Goal: Transaction & Acquisition: Complete application form

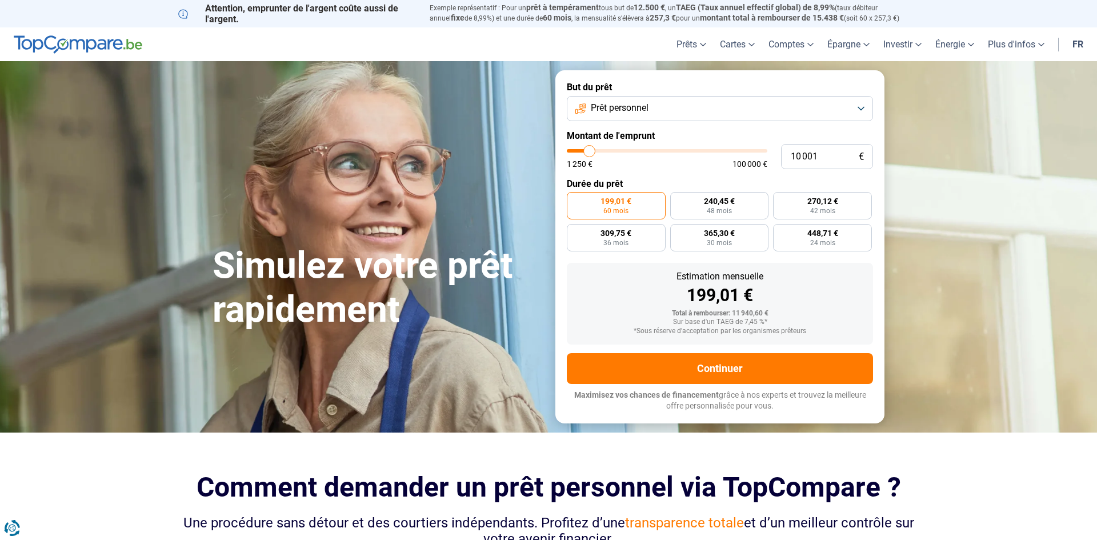
click at [716, 100] on button "Prêt personnel" at bounding box center [720, 108] width 306 height 25
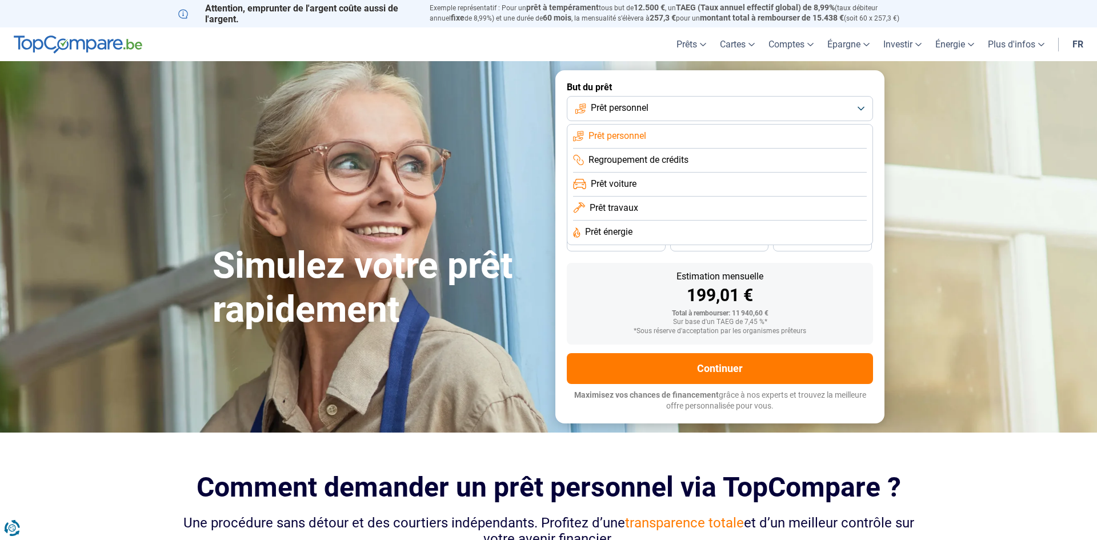
click at [706, 156] on li "Regroupement de crédits" at bounding box center [720, 160] width 294 height 24
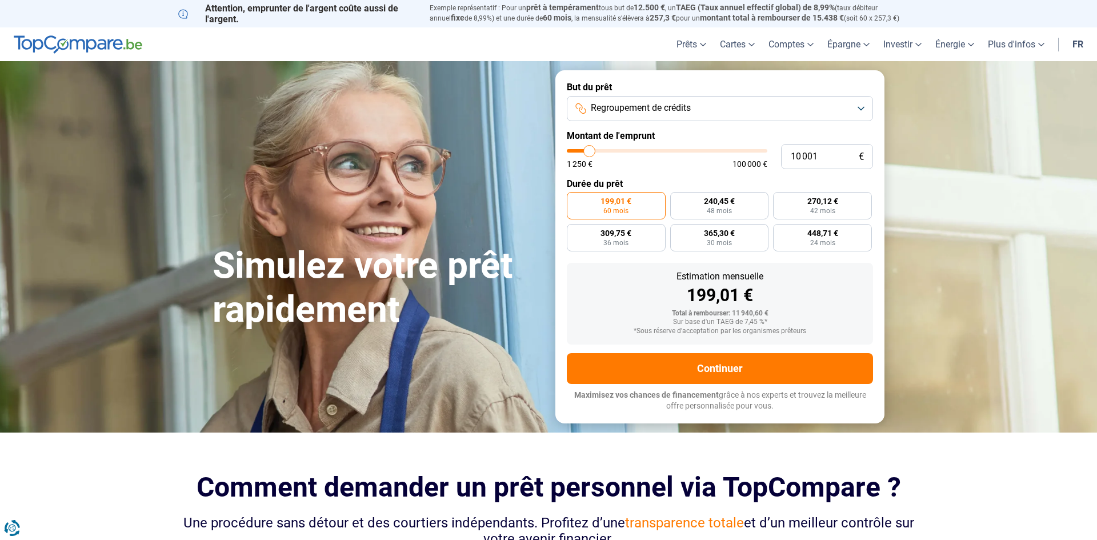
type input "13 000"
type input "13000"
type input "13 250"
type input "13250"
type input "13 750"
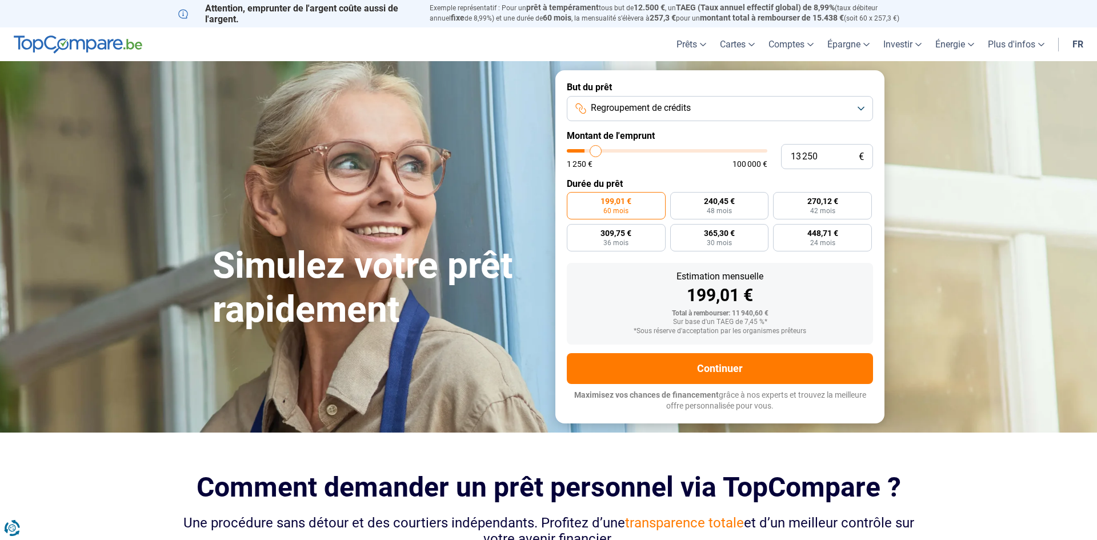
type input "13750"
type input "14 000"
type input "14000"
type input "14 500"
type input "14500"
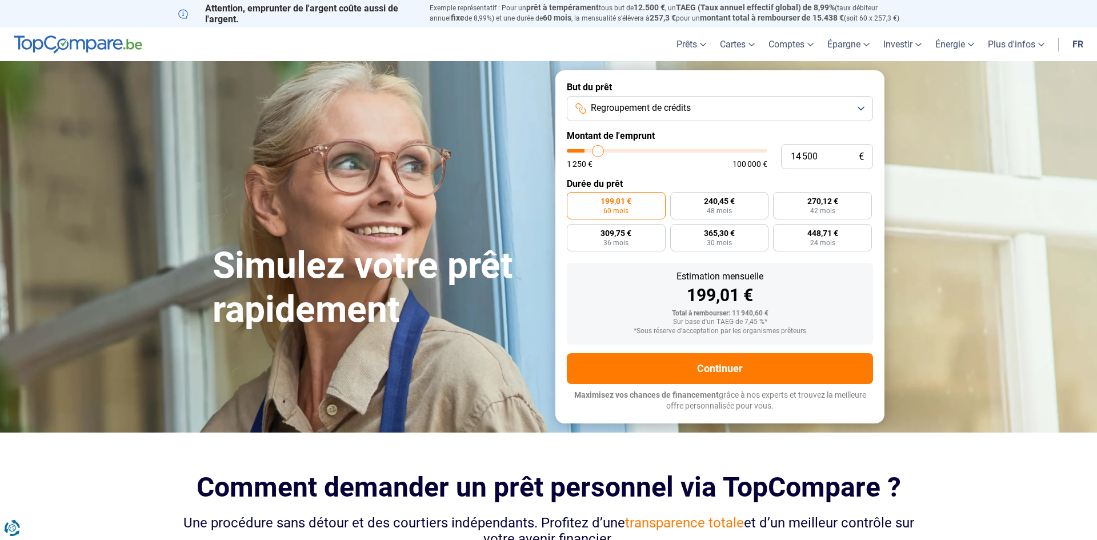
type input "15 000"
type input "15000"
type input "15 250"
type input "15250"
type input "15 750"
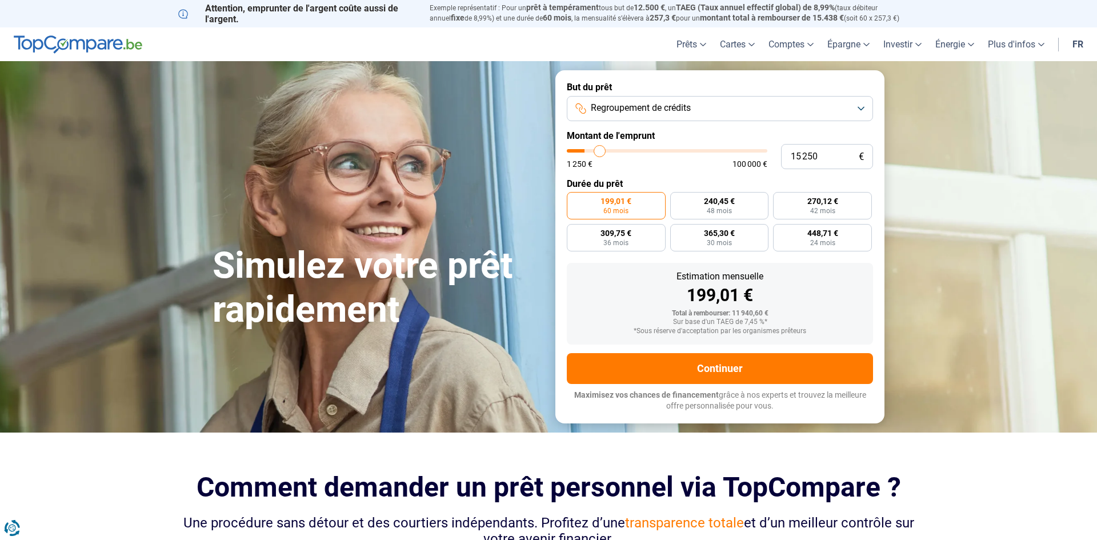
type input "15750"
type input "16 000"
type input "16000"
type input "16 500"
type input "16500"
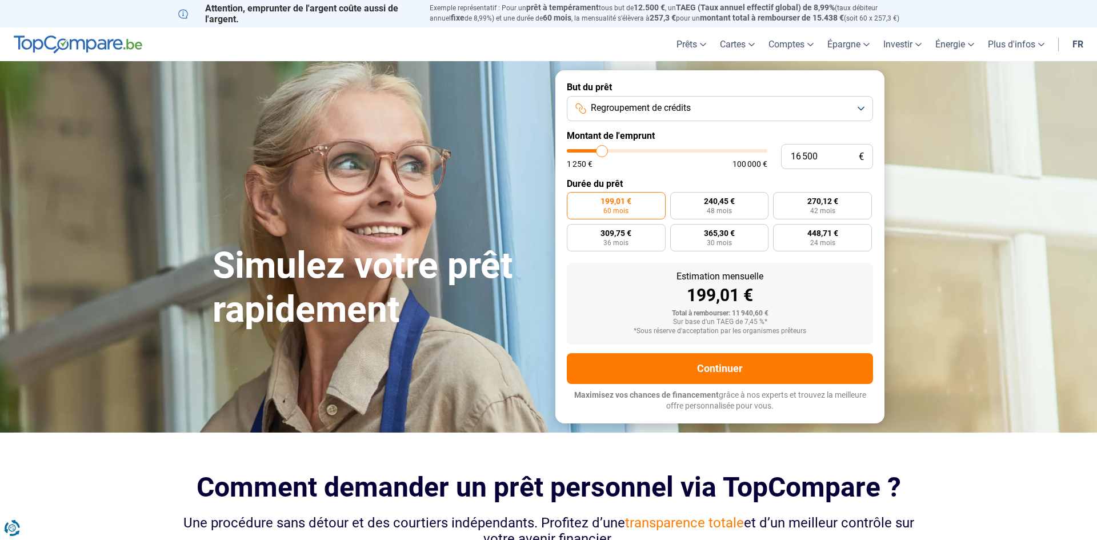
type input "16 750"
type input "16750"
type input "17 500"
type input "17500"
type input "18 000"
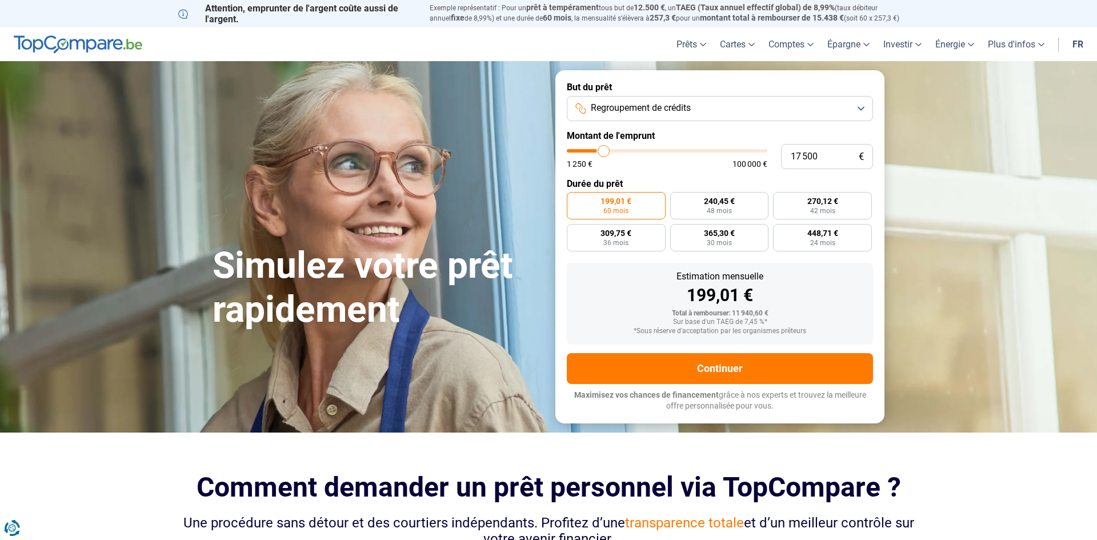
type input "18000"
type input "18 250"
type input "18250"
type input "18 500"
type input "18500"
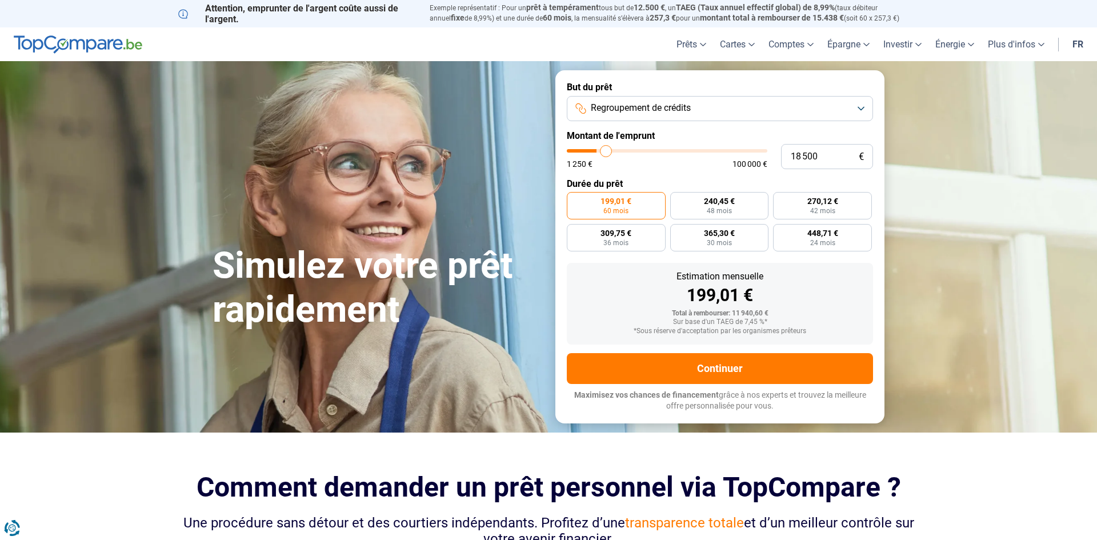
type input "18 750"
type input "18750"
type input "18 500"
type input "18500"
type input "18 000"
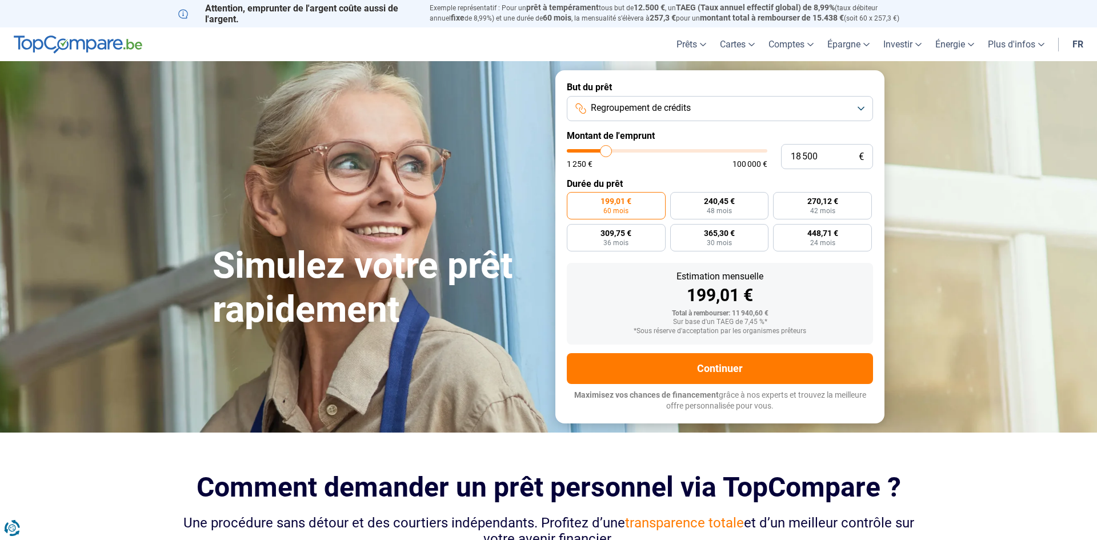
type input "18000"
type input "17 750"
type input "17750"
type input "17 500"
type input "17500"
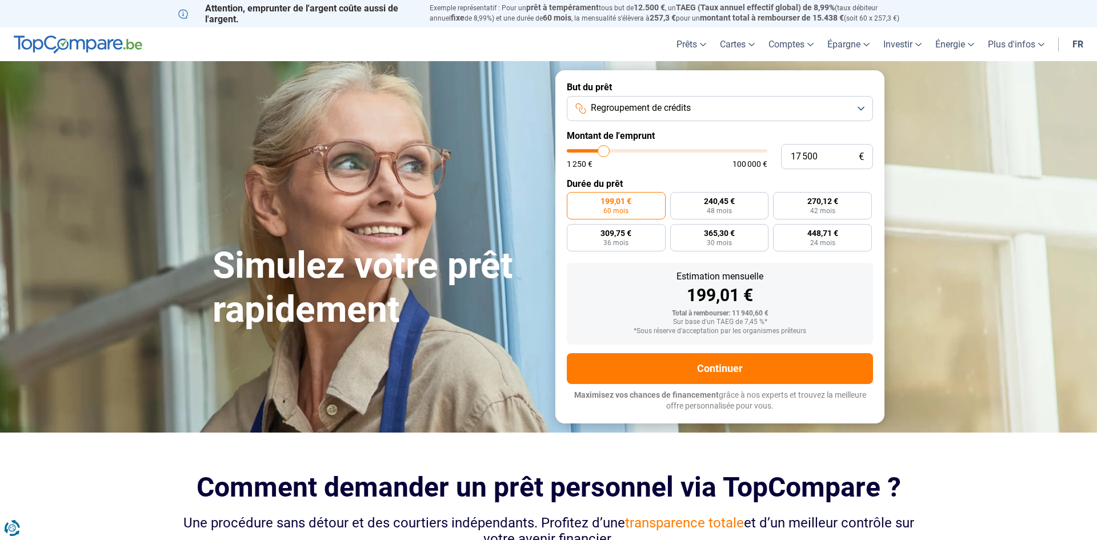
type input "17 000"
type input "17000"
type input "16 250"
type input "16250"
type input "16 000"
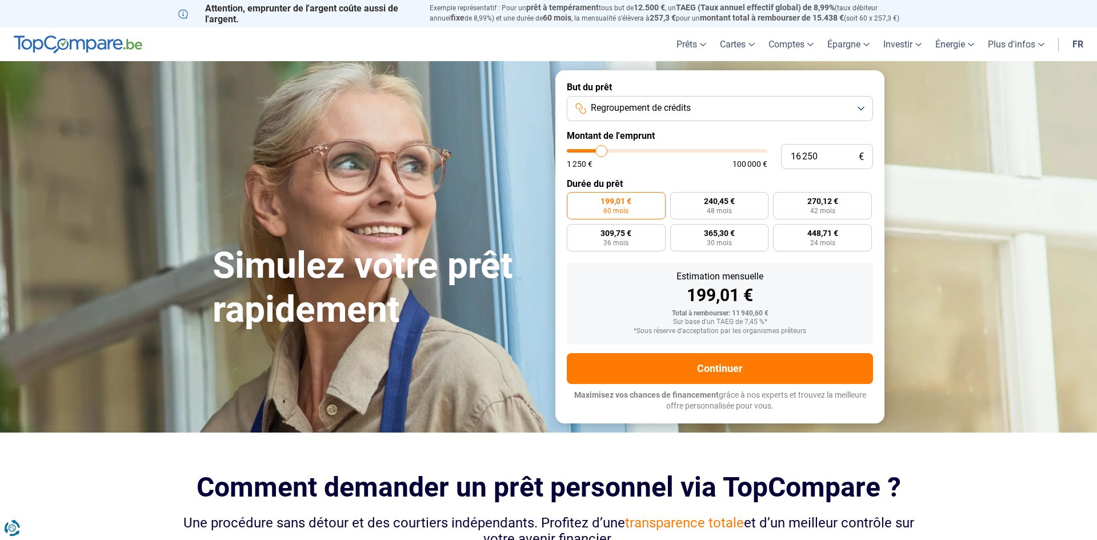
type input "16000"
type input "15 250"
type input "15250"
type input "14 250"
type input "14250"
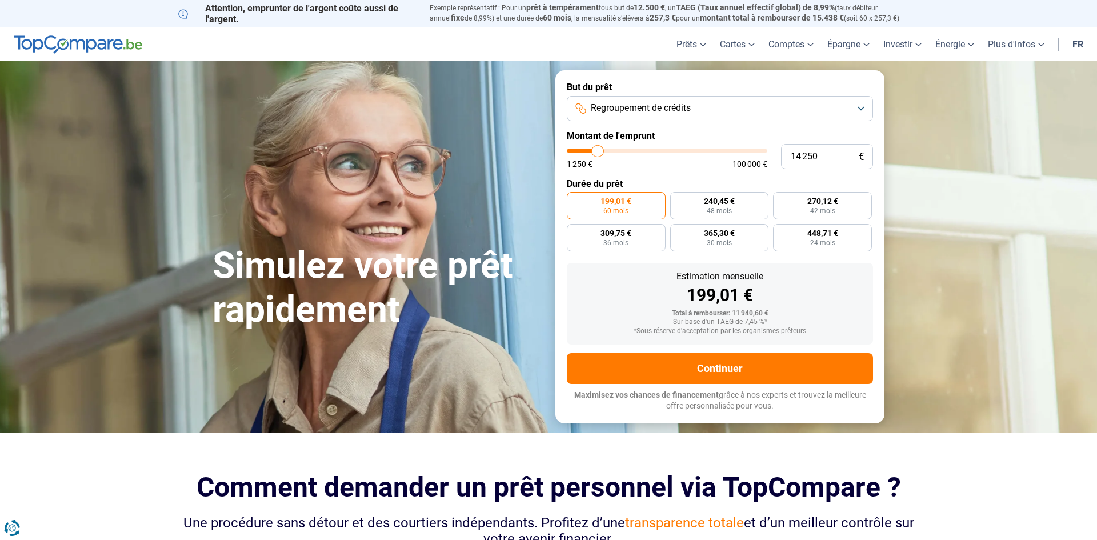
type input "13 500"
type input "13500"
type input "13 250"
type input "13250"
type input "12 500"
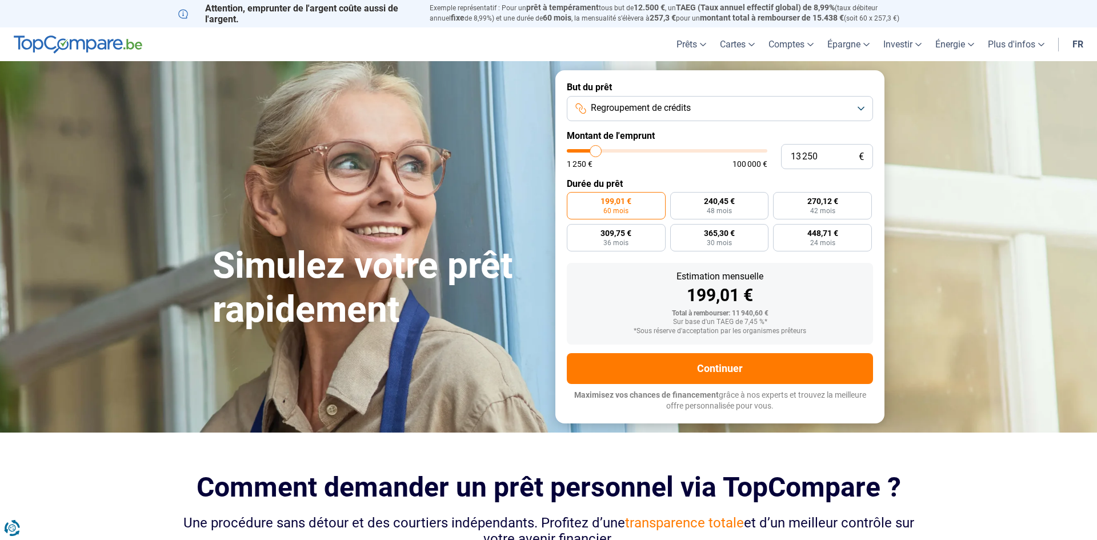
type input "12500"
type input "12 000"
type input "12000"
type input "11 750"
type input "11750"
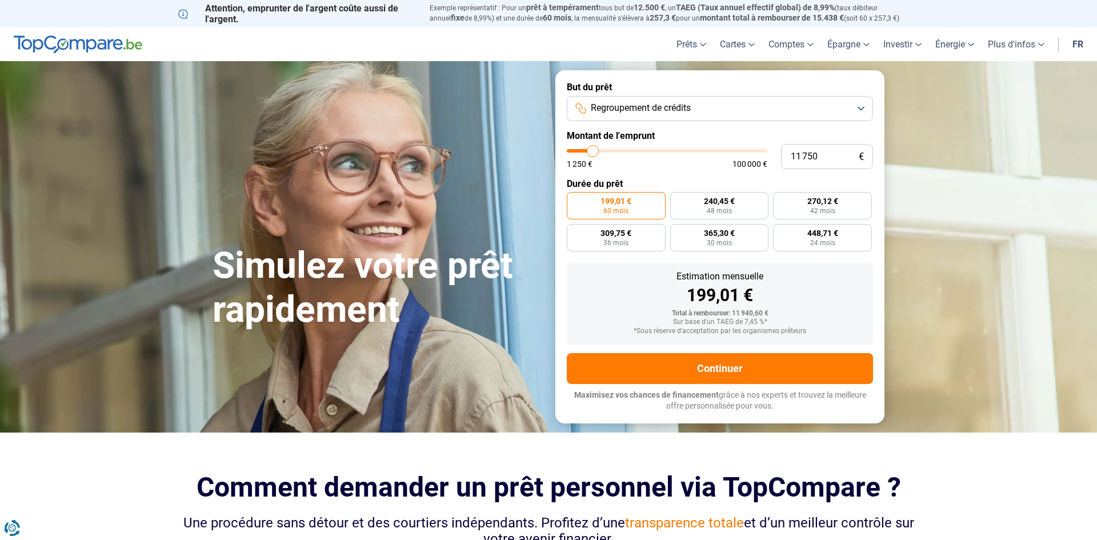
type input "11 500"
type input "11500"
type input "11 250"
type input "11250"
type input "11 000"
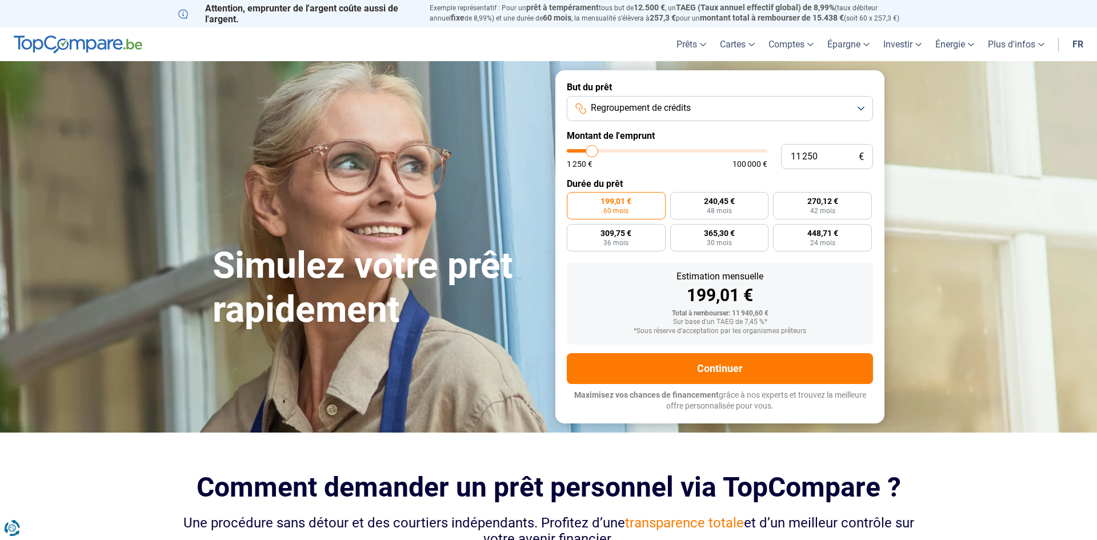
type input "11000"
type input "10 750"
type input "10750"
type input "10 500"
type input "10500"
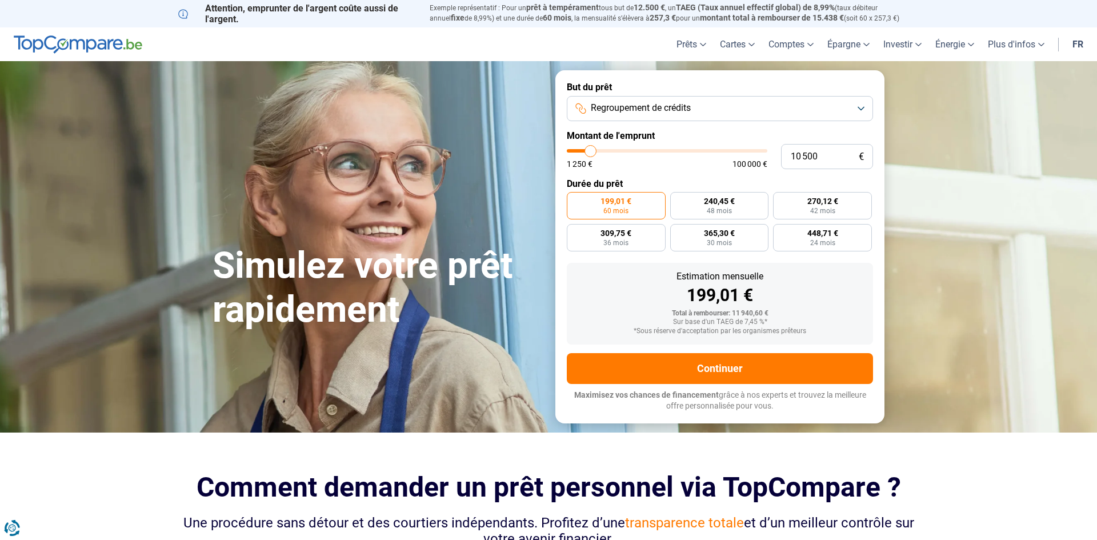
type input "10 250"
type input "10250"
type input "10 000"
type input "10000"
type input "9 750"
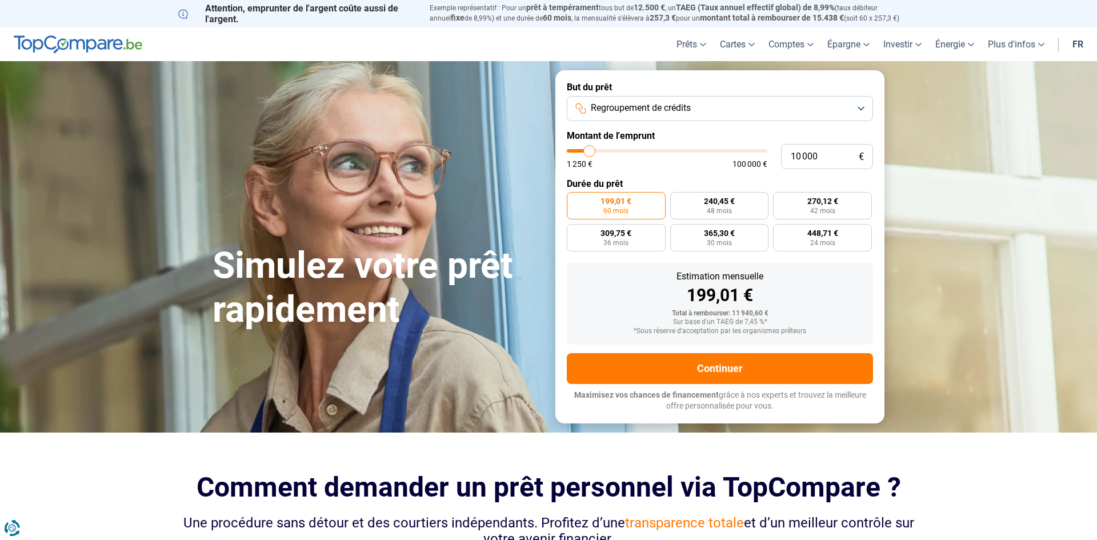
type input "9750"
type input "9 500"
type input "9500"
type input "9 250"
type input "9250"
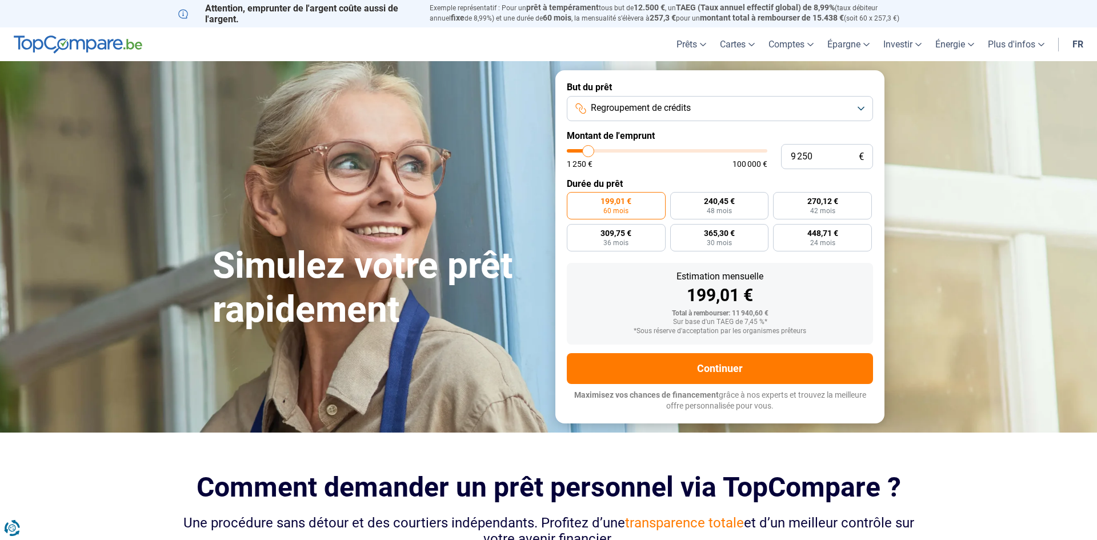
type input "9 000"
type input "9000"
type input "8 750"
type input "8750"
type input "8 500"
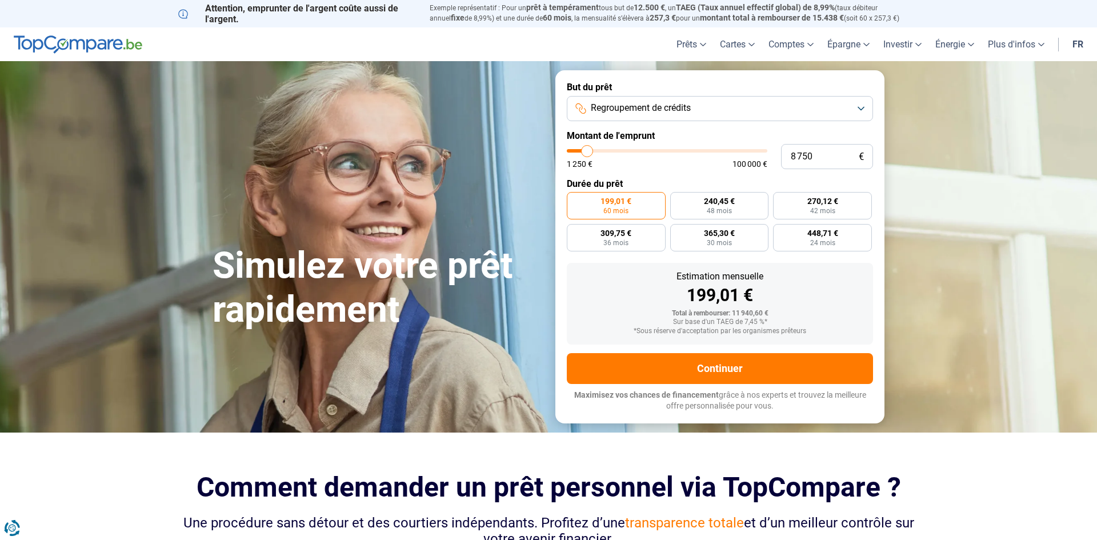
type input "8500"
type input "8 250"
type input "8250"
type input "8 000"
type input "8000"
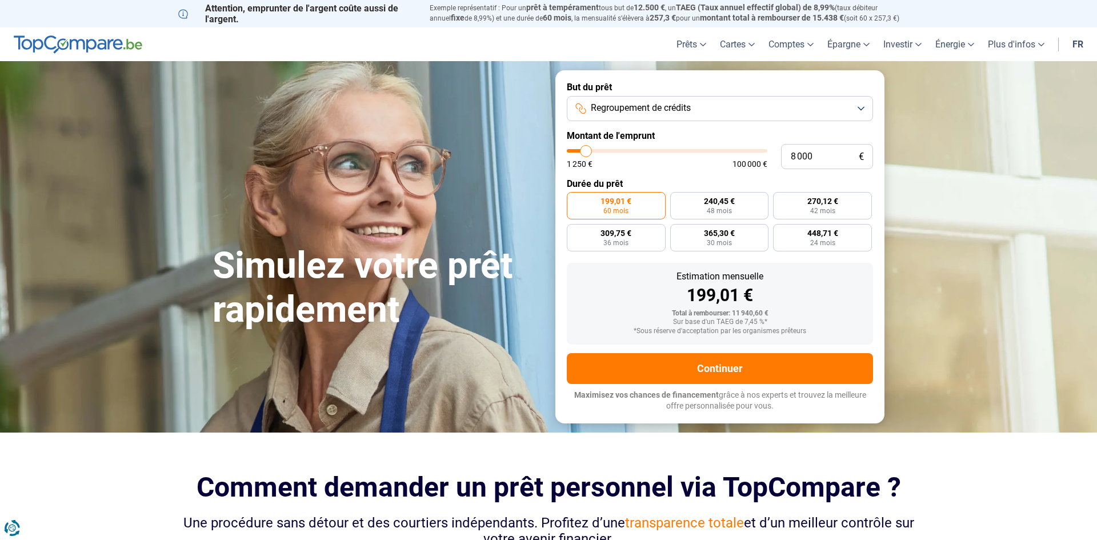
type input "7 750"
type input "7750"
type input "7 500"
type input "7500"
type input "7 250"
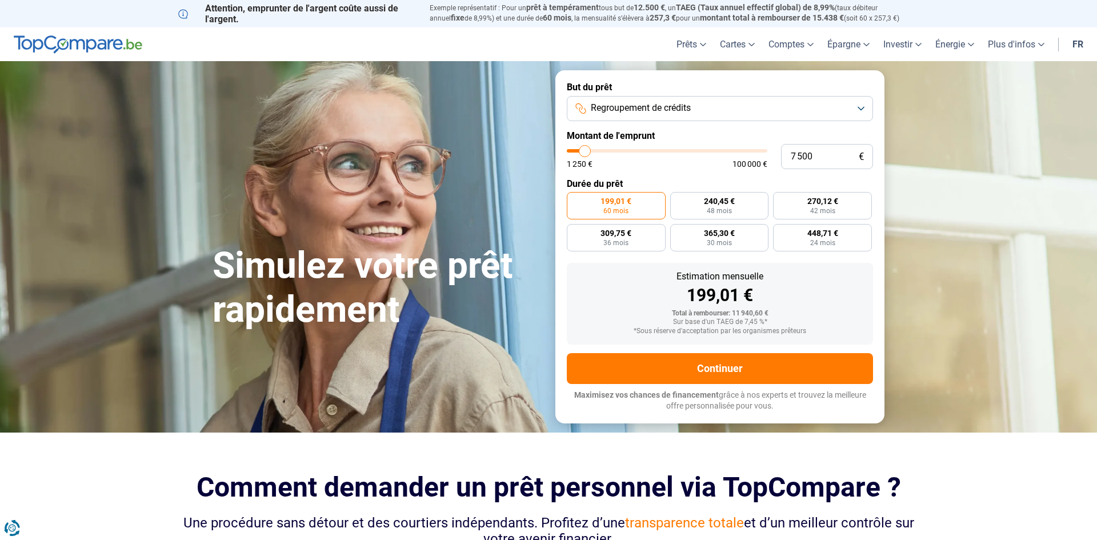
type input "7250"
type input "7 000"
type input "7000"
type input "6 750"
type input "6750"
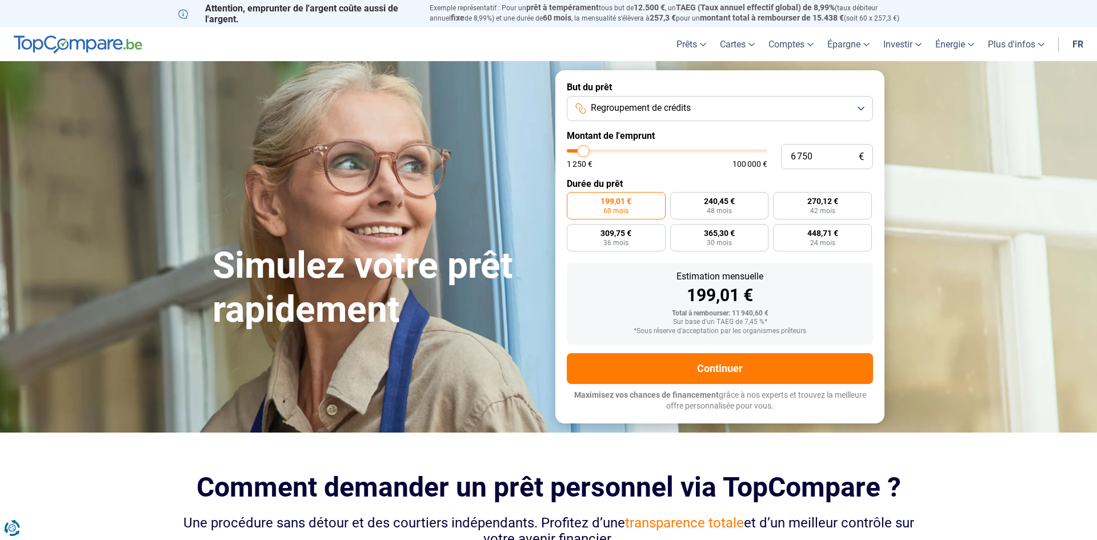
type input "6 500"
type input "6500"
type input "6 250"
type input "6250"
type input "6 500"
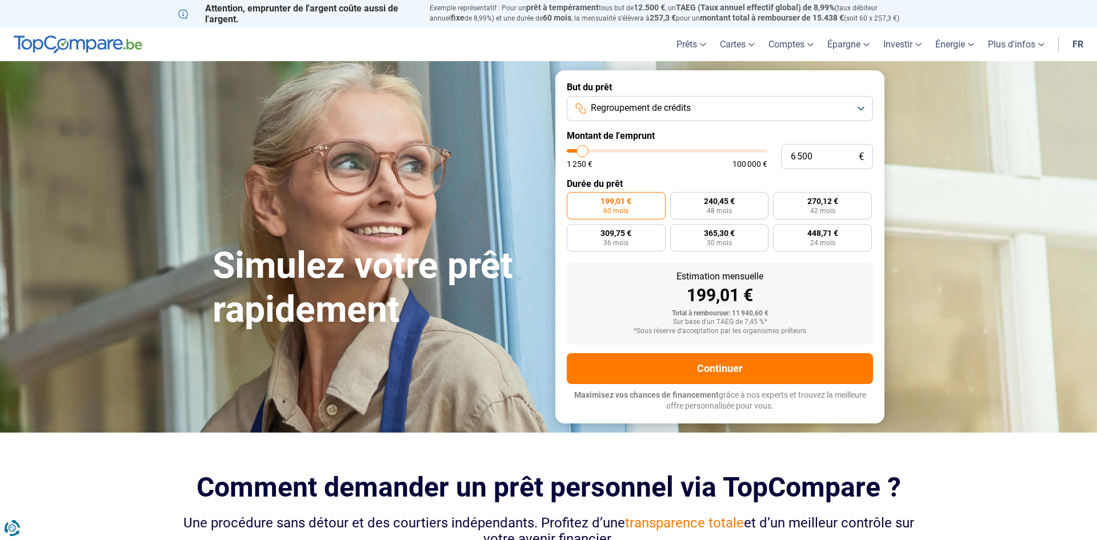
type input "6500"
type input "6 750"
type input "6750"
type input "7 000"
type input "7000"
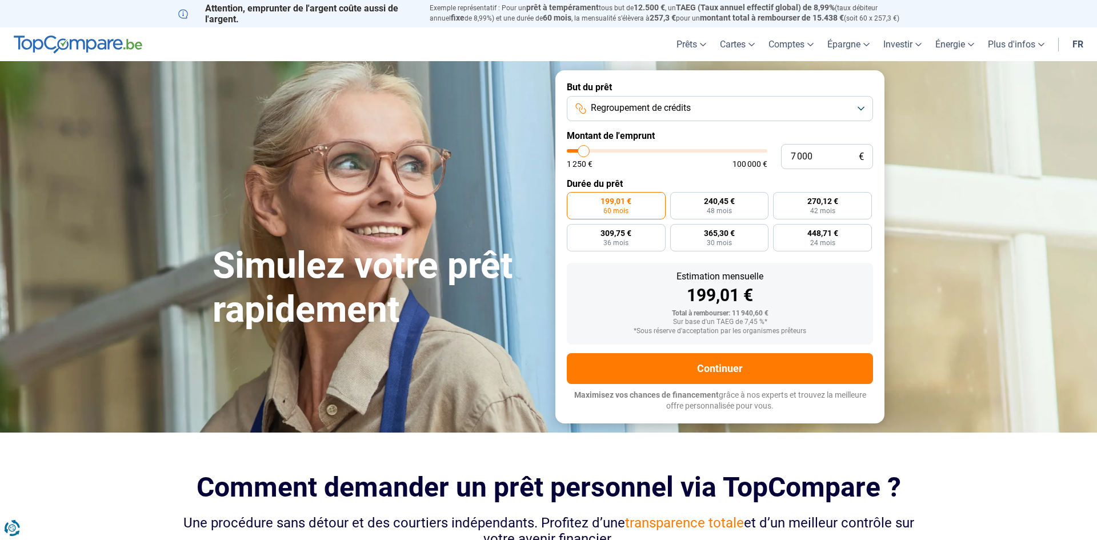
type input "7 250"
type input "7250"
type input "7 500"
type input "7500"
type input "7 750"
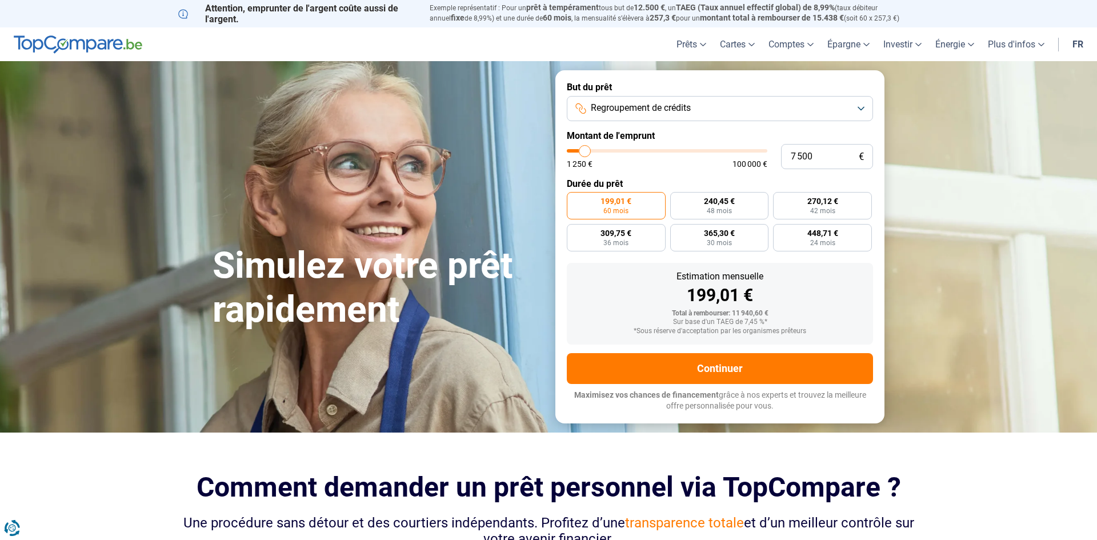
type input "7750"
type input "8 000"
type input "8000"
type input "8 250"
type input "8250"
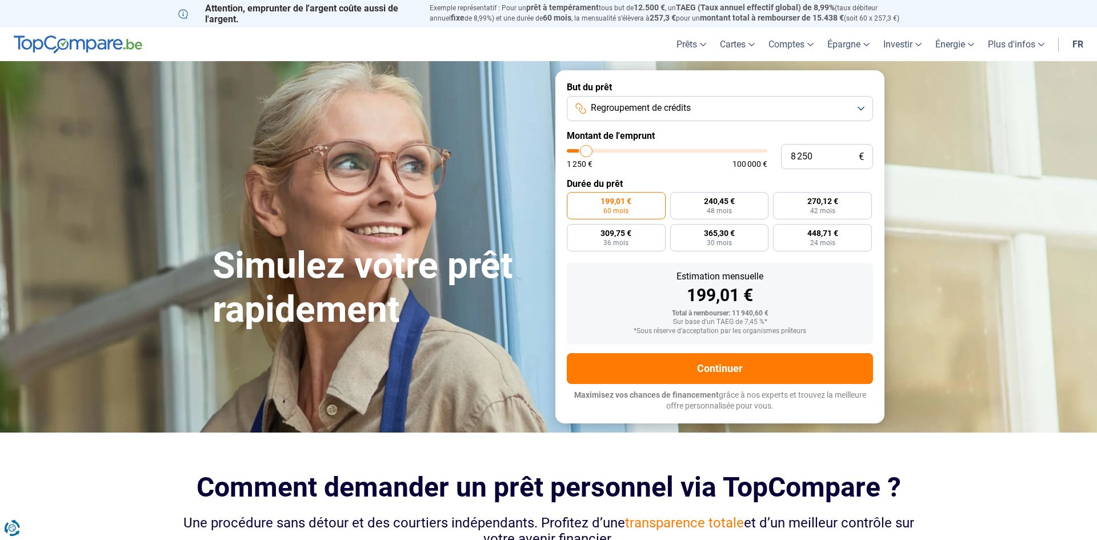
type input "8 500"
type input "8500"
type input "8 750"
type input "8750"
type input "9 000"
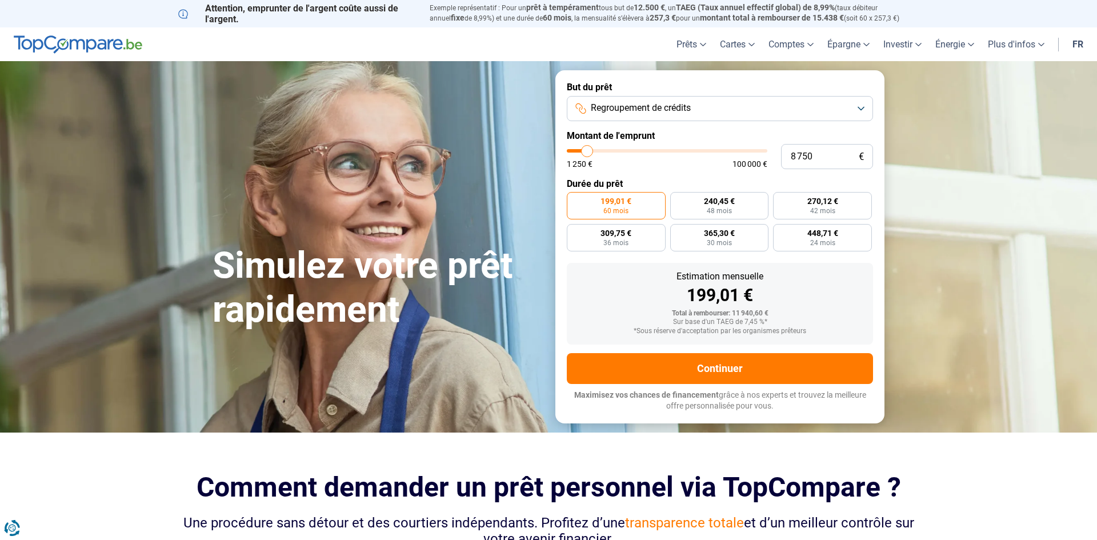
type input "9000"
type input "9 250"
type input "9250"
type input "9 500"
type input "9500"
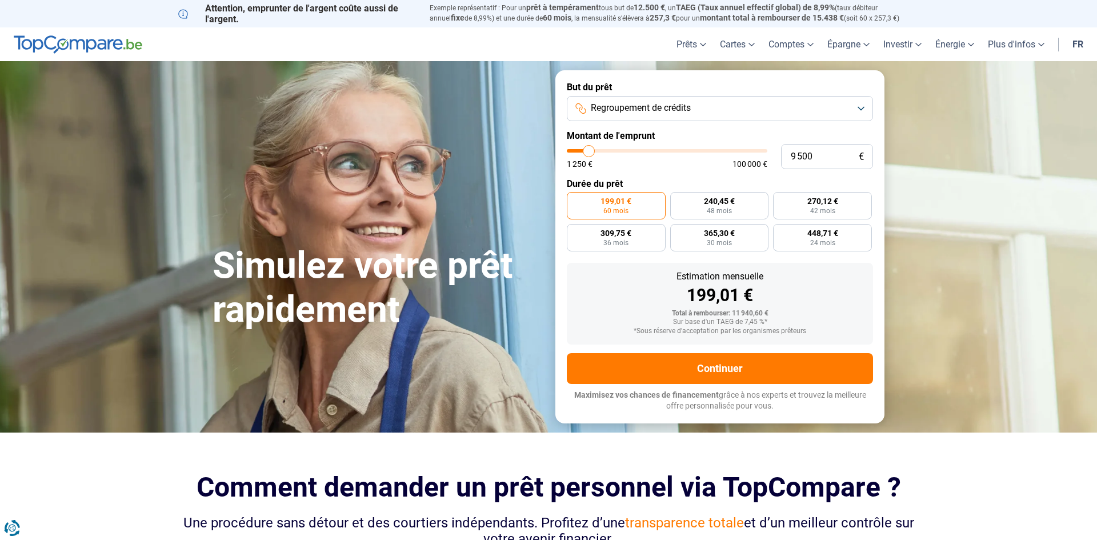
type input "9 750"
type input "9750"
type input "10 000"
type input "10000"
type input "10 250"
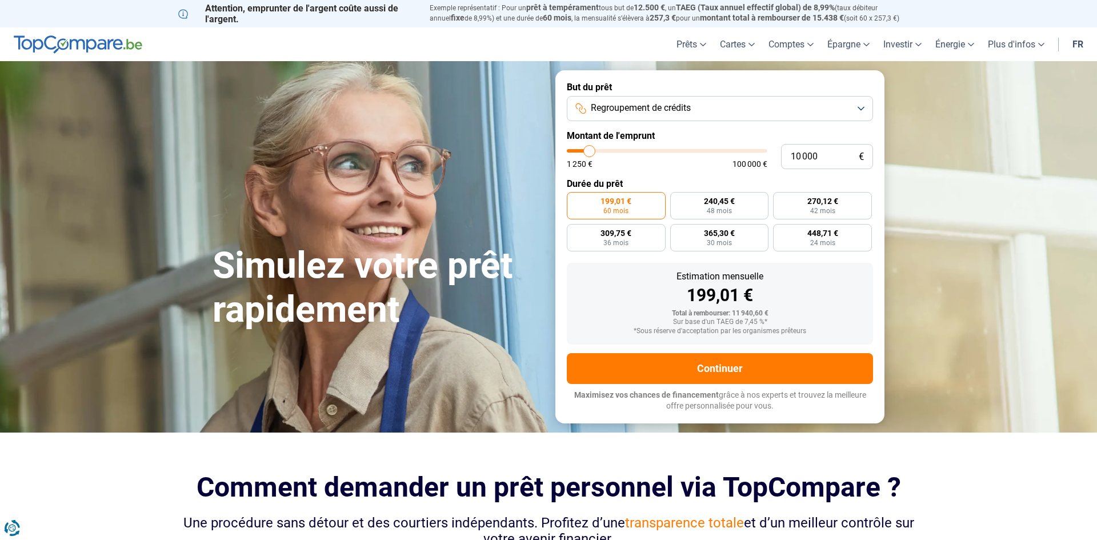
type input "10250"
type input "10 000"
type input "10000"
type input "9 750"
type input "9750"
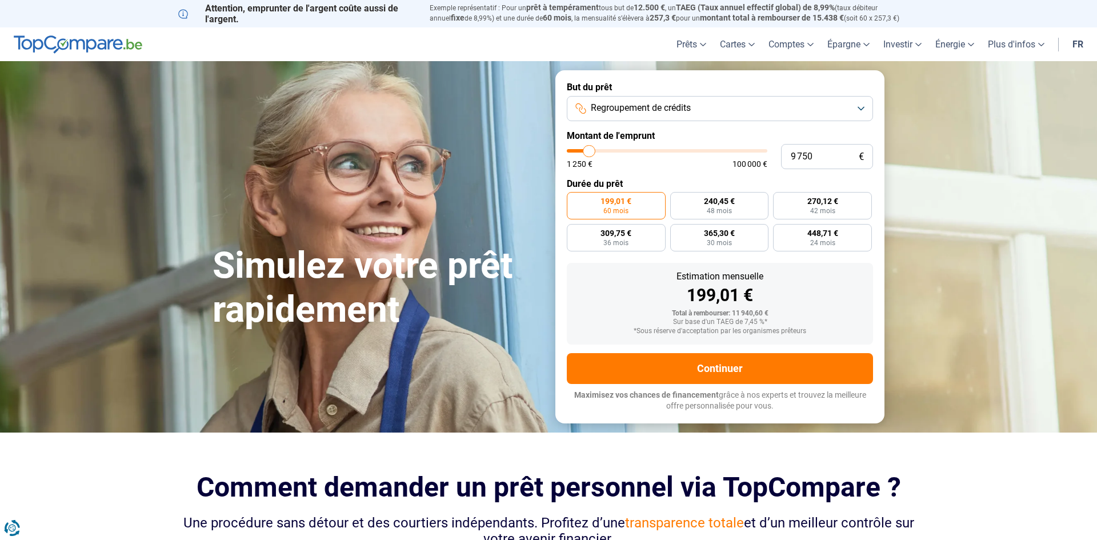
type input "9 500"
type input "9500"
type input "9 750"
type input "9750"
type input "10 000"
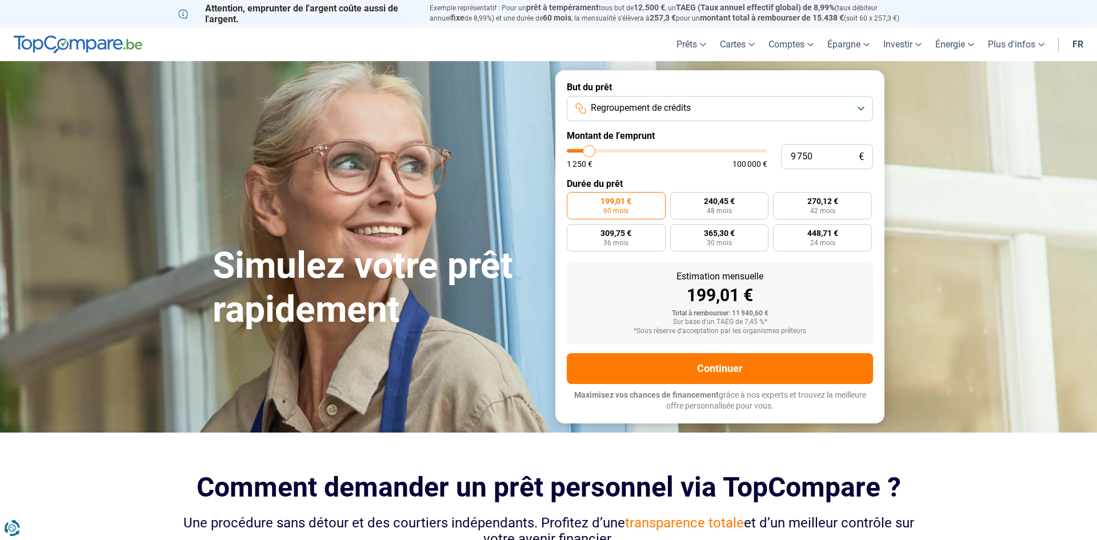
type input "10000"
drag, startPoint x: 595, startPoint y: 152, endPoint x: 589, endPoint y: 155, distance: 5.9
click at [589, 152] on input "range" at bounding box center [667, 150] width 200 height 3
radio input "true"
click at [735, 374] on button "Continuer" at bounding box center [720, 368] width 306 height 31
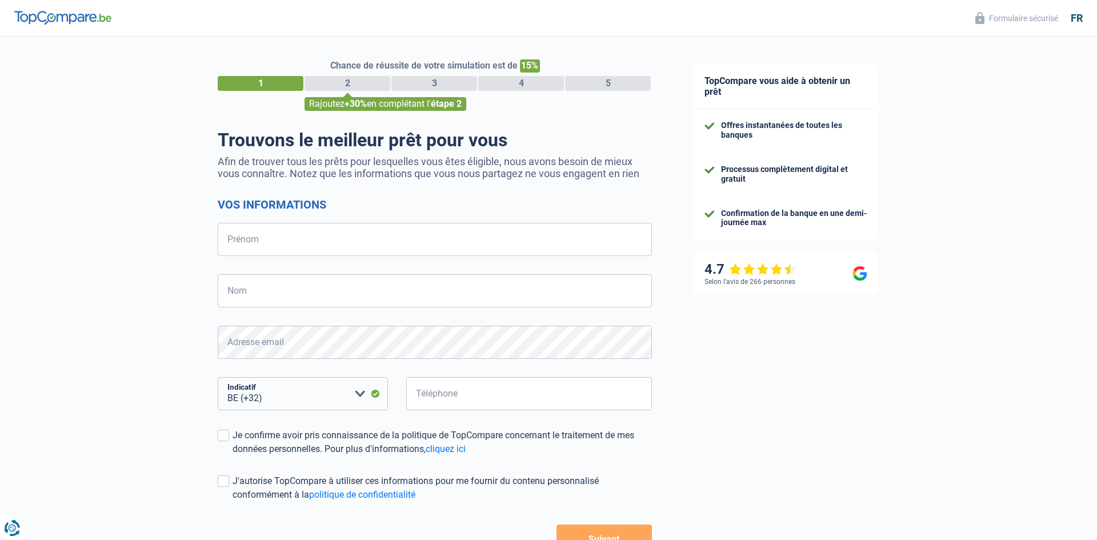
select select "32"
click at [473, 251] on input "Prénom" at bounding box center [435, 239] width 434 height 33
type input "Rafael"
click at [493, 300] on input "Nom" at bounding box center [435, 290] width 434 height 33
type input "Bull"
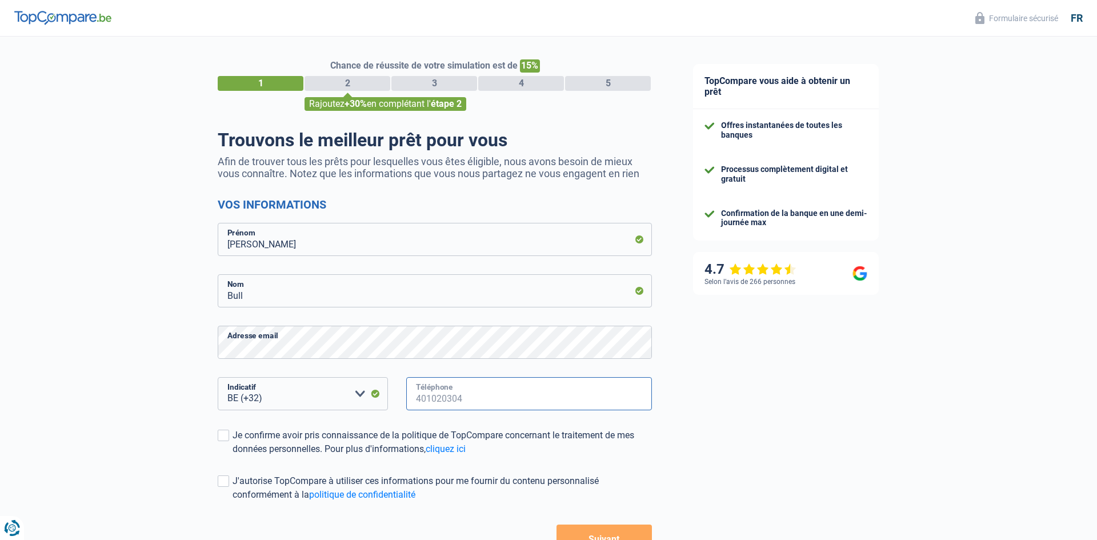
click at [450, 406] on input "Téléphone" at bounding box center [529, 393] width 246 height 33
type input "0"
type input "456397082"
click at [238, 438] on div "Je confirme avoir pris connaissance de la politique de TopCompare concernant le…" at bounding box center [441, 441] width 419 height 27
click at [232, 456] on input "Je confirme avoir pris connaissance de la politique de TopCompare concernant le…" at bounding box center [232, 456] width 0 height 0
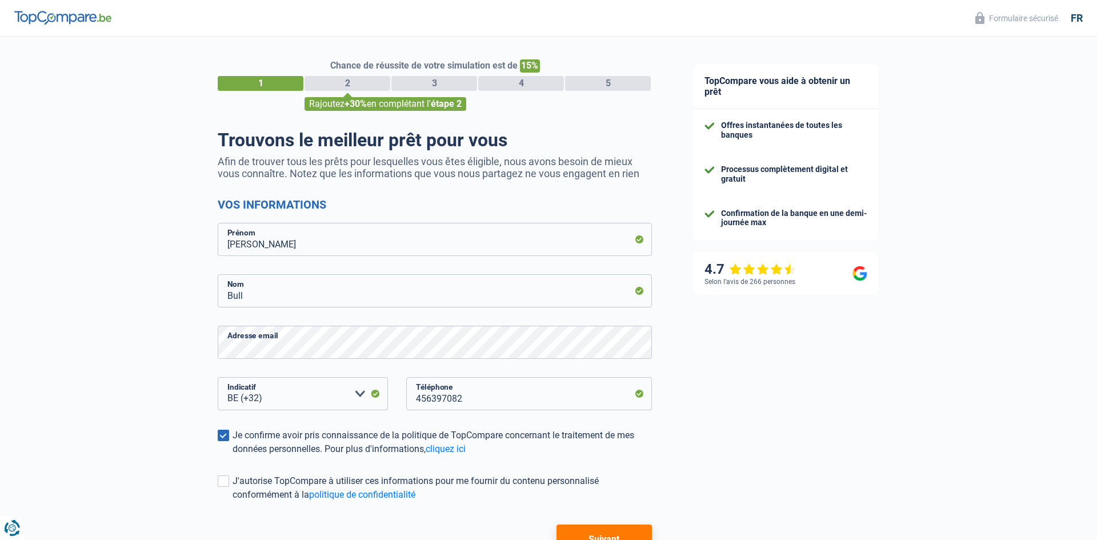
click at [615, 531] on button "Suivant" at bounding box center [603, 538] width 95 height 29
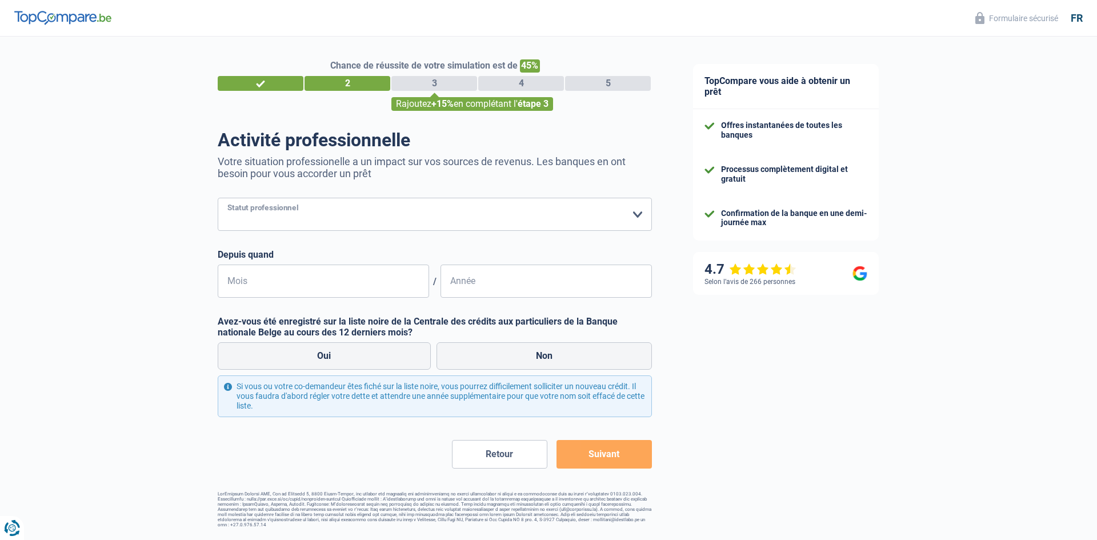
click at [447, 215] on select "Ouvrier Employé privé Employé public Invalide Indépendant Pensionné Chômeur Mut…" at bounding box center [435, 214] width 434 height 33
select select "publicEmployee"
click at [218, 198] on select "Ouvrier Employé privé Employé public Invalide Indépendant Pensionné Chômeur Mut…" at bounding box center [435, 214] width 434 height 33
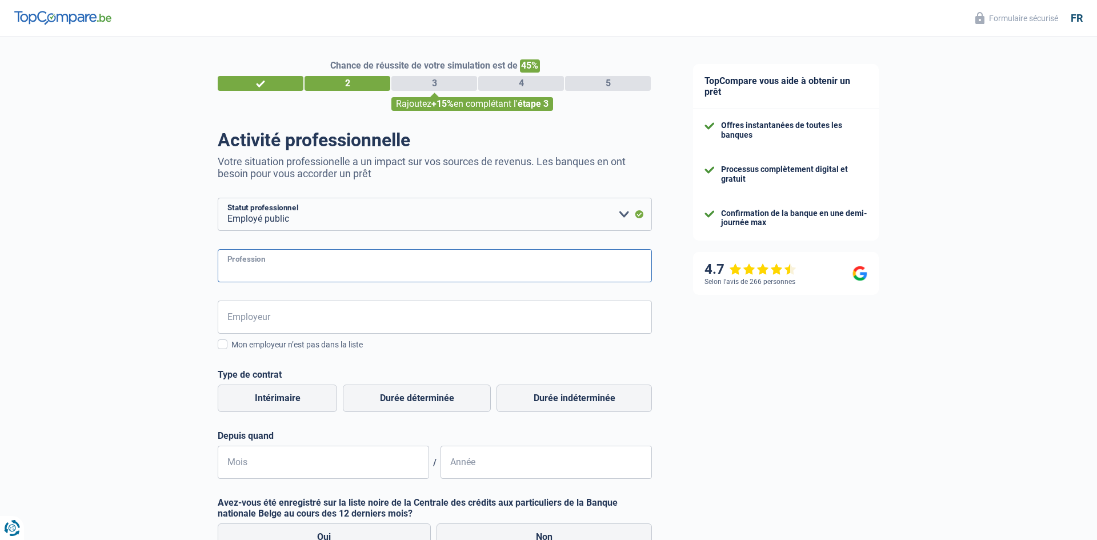
click at [341, 266] on input "Profession" at bounding box center [435, 265] width 434 height 33
type input "logistic"
click at [362, 318] on input "Employeur" at bounding box center [435, 316] width 434 height 33
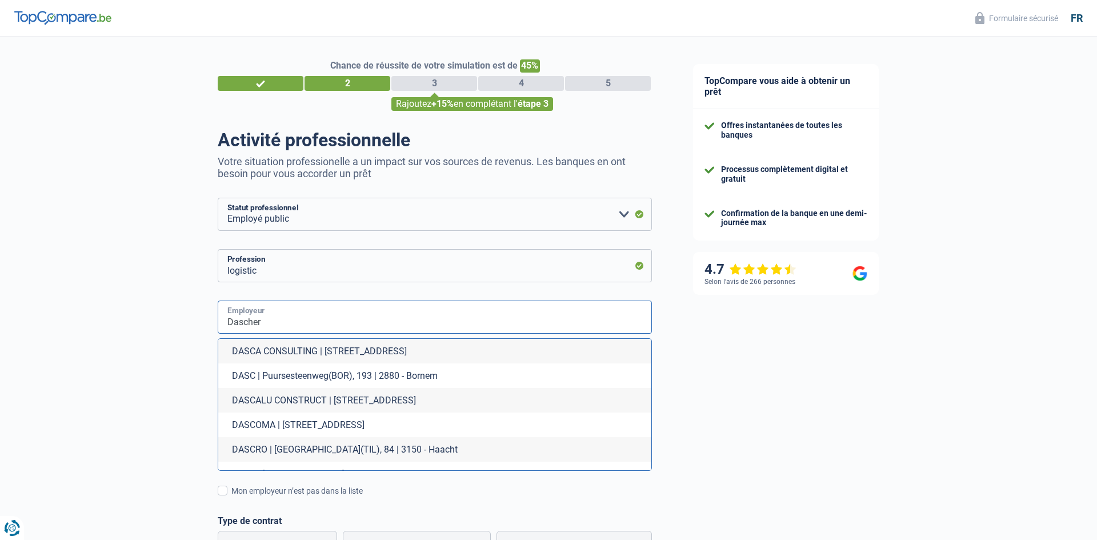
type input "Dascher"
click at [155, 425] on div "Chance de réussite de votre simulation est de 45% 1 2 3 4 5 Rajoutez +15% en co…" at bounding box center [336, 445] width 672 height 827
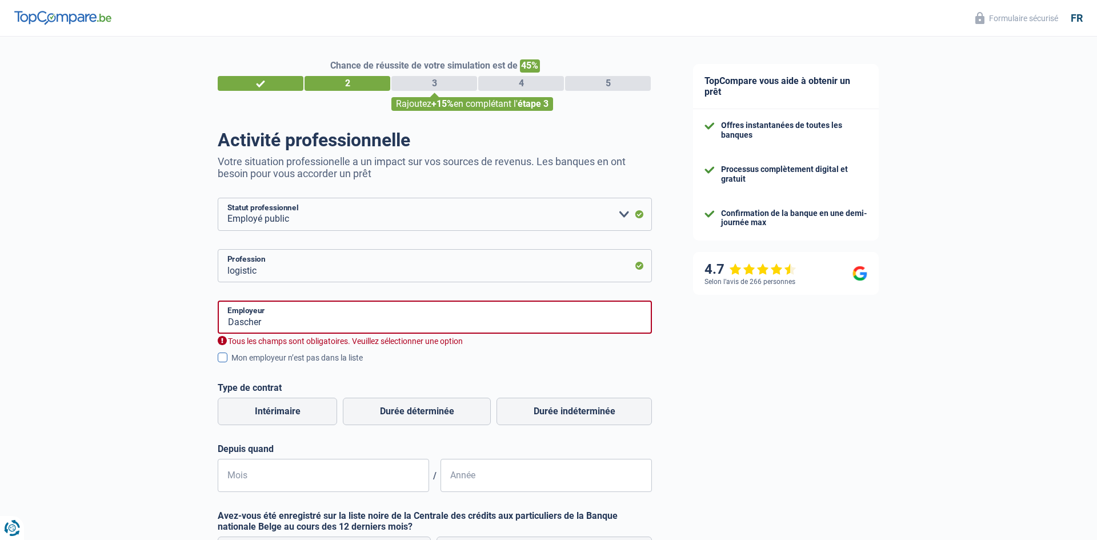
click at [232, 362] on div "Mon employeur n’est pas dans la liste" at bounding box center [441, 358] width 420 height 12
click at [231, 364] on input "Mon employeur n’est pas dans la liste" at bounding box center [231, 364] width 0 height 0
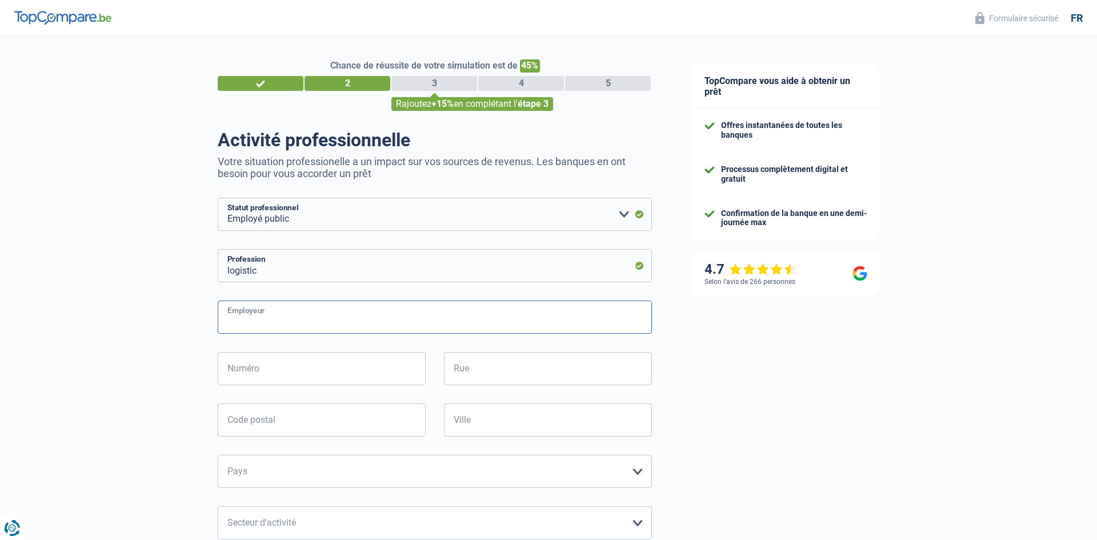
click at [283, 310] on input "Employeur" at bounding box center [435, 316] width 434 height 33
type input "Dascher"
click at [316, 367] on input "Numéro" at bounding box center [322, 368] width 208 height 33
type input "13"
click at [553, 362] on input "Rue" at bounding box center [548, 368] width 208 height 33
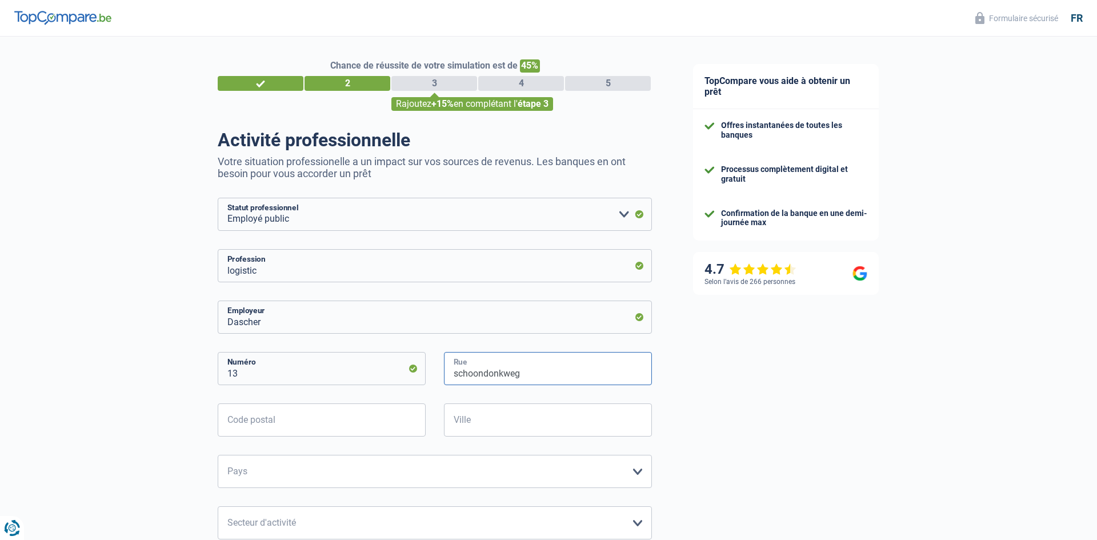
type input "schoondonkweg"
click at [394, 415] on input "Code postal" at bounding box center [322, 419] width 208 height 33
type input "2830"
click at [569, 422] on input "Ville" at bounding box center [548, 419] width 208 height 33
type input "willebroek"
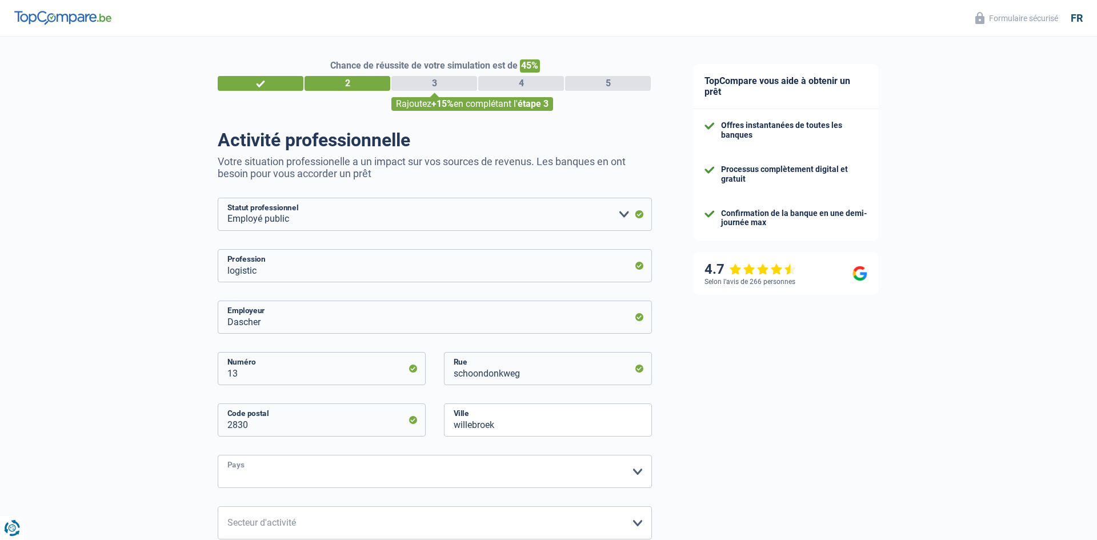
click at [566, 468] on select "Belgique France Allemagne Italie Luxembourg Pays-Bas Espagne Suisse Veuillez sé…" at bounding box center [435, 471] width 434 height 33
select select "BE"
click at [218, 455] on select "Belgique France Allemagne Italie Luxembourg Pays-Bas Espagne Suisse Veuillez sé…" at bounding box center [435, 471] width 434 height 33
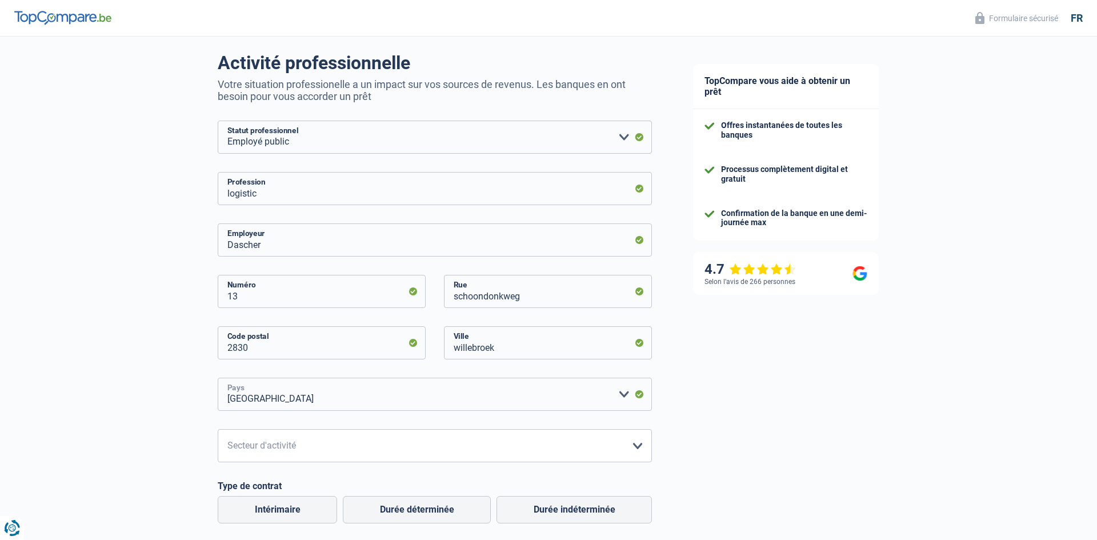
scroll to position [83, 0]
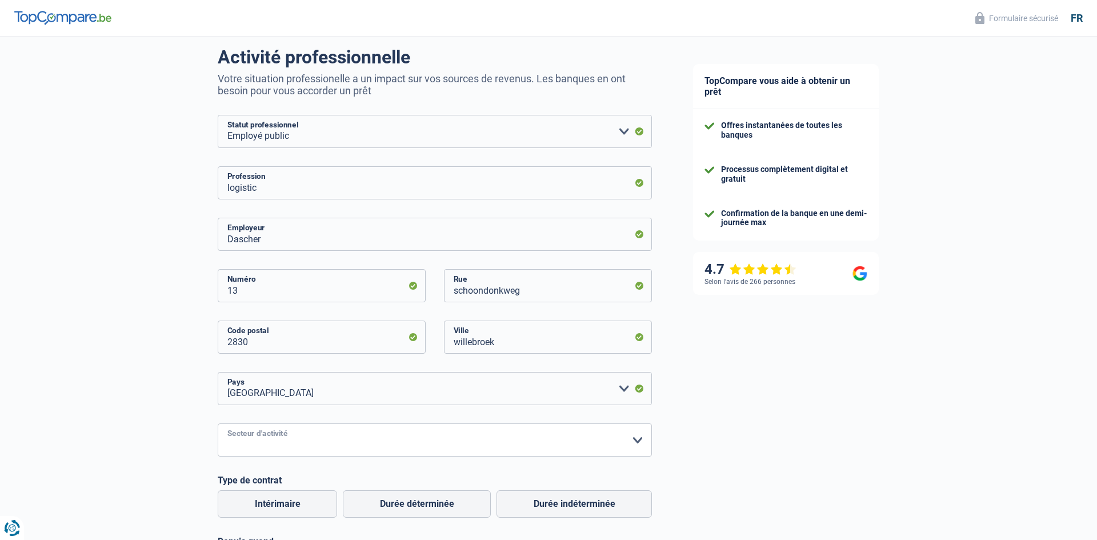
click at [394, 451] on select "Agriculture/Pêche Industrie Horeca Courier/Fitness/Taxi Construction Banques/As…" at bounding box center [435, 439] width 434 height 33
select select "industry"
click at [218, 423] on select "Agriculture/Pêche Industrie Horeca Courier/Fitness/Taxi Construction Banques/As…" at bounding box center [435, 439] width 434 height 33
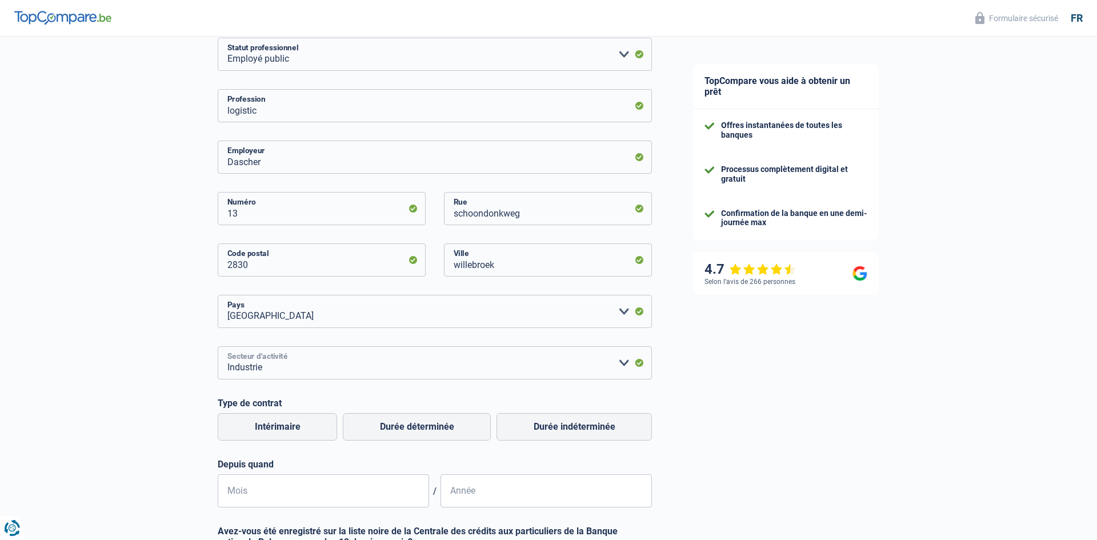
scroll to position [162, 0]
click at [299, 432] on label "Intérimaire" at bounding box center [277, 424] width 119 height 27
click at [299, 432] on input "Intérimaire" at bounding box center [277, 424] width 119 height 27
radio input "true"
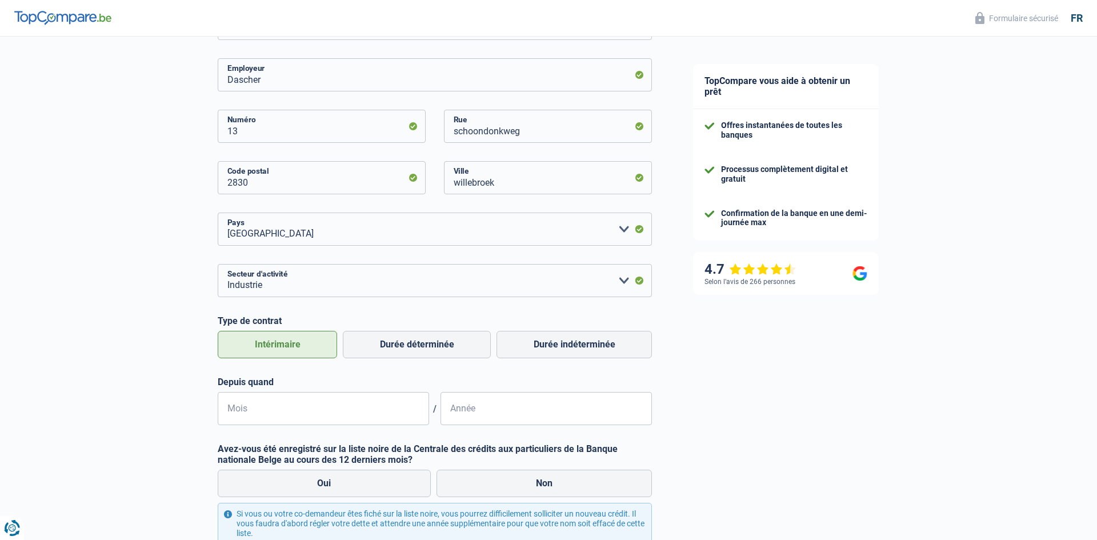
scroll to position [244, 0]
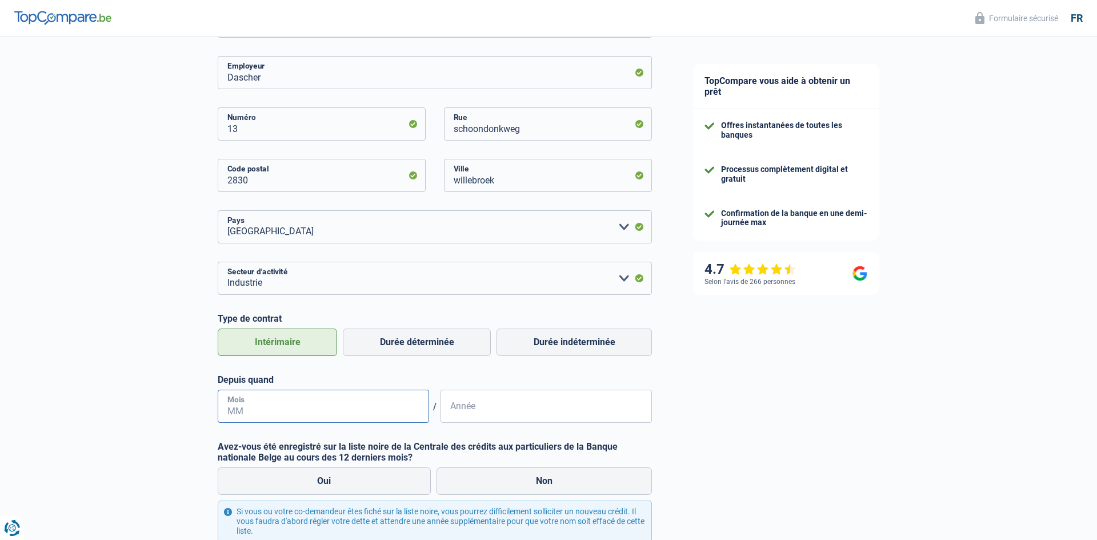
click at [362, 392] on input "Mois" at bounding box center [323, 406] width 211 height 33
type input "11"
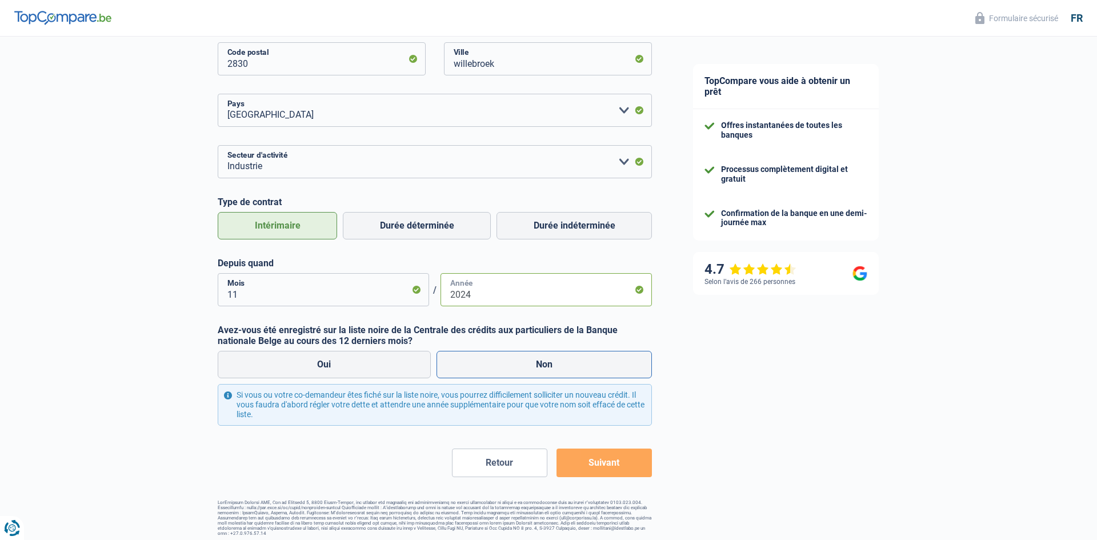
type input "2024"
click at [518, 363] on label "Non" at bounding box center [544, 364] width 216 height 27
click at [518, 363] on input "Non" at bounding box center [544, 364] width 216 height 27
radio input "true"
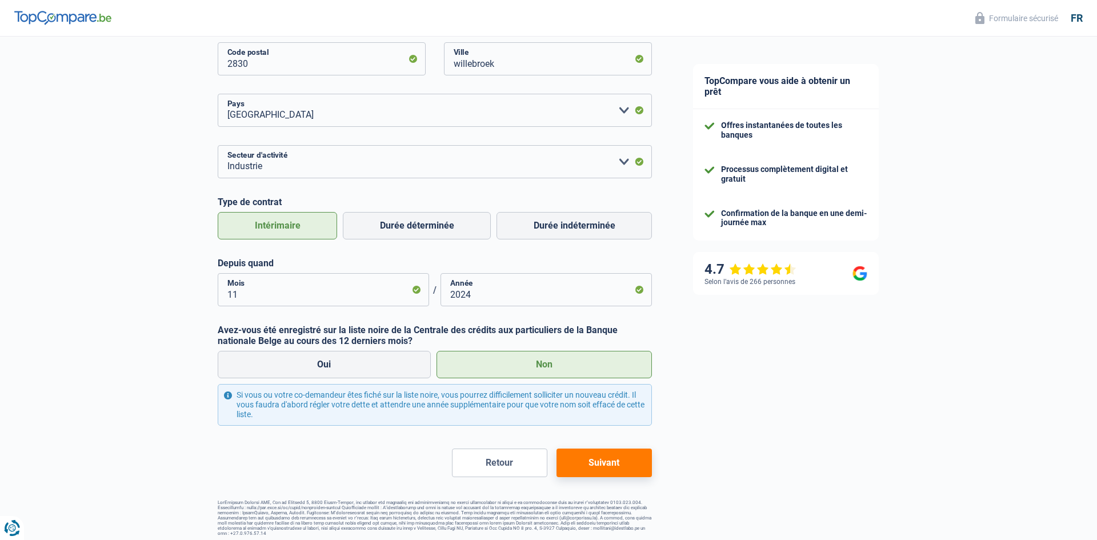
click at [624, 462] on button "Suivant" at bounding box center [603, 462] width 95 height 29
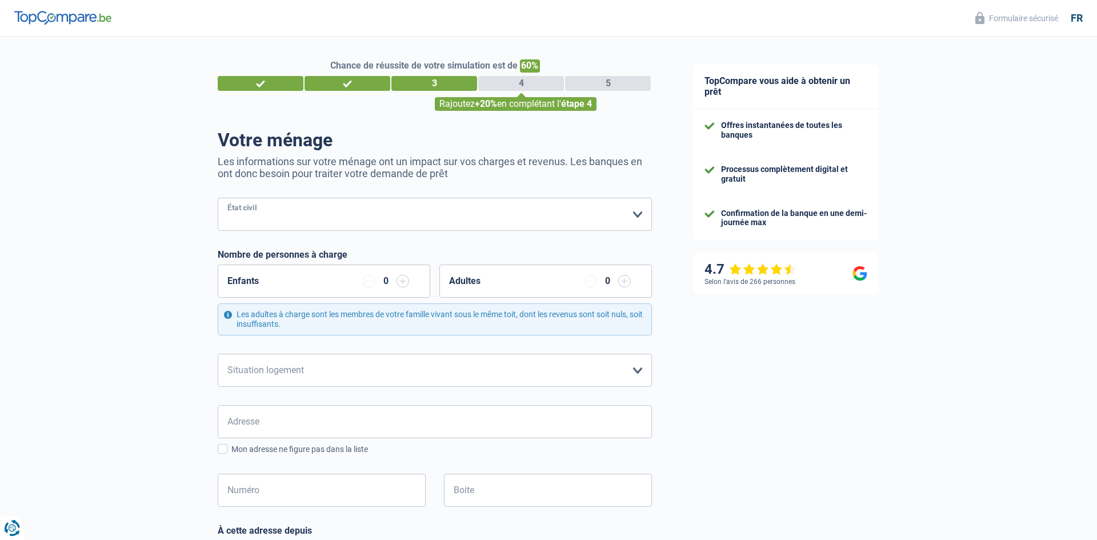
click at [521, 206] on select "Célibataire Marié(e) Cohabitant(e) légal(e) Divorcé(e) Veuf(ve) Séparé (de fait…" at bounding box center [435, 214] width 434 height 33
select select "single"
click at [218, 198] on select "Célibataire Marié(e) Cohabitant(e) légal(e) Divorcé(e) Veuf(ve) Séparé (de fait…" at bounding box center [435, 214] width 434 height 33
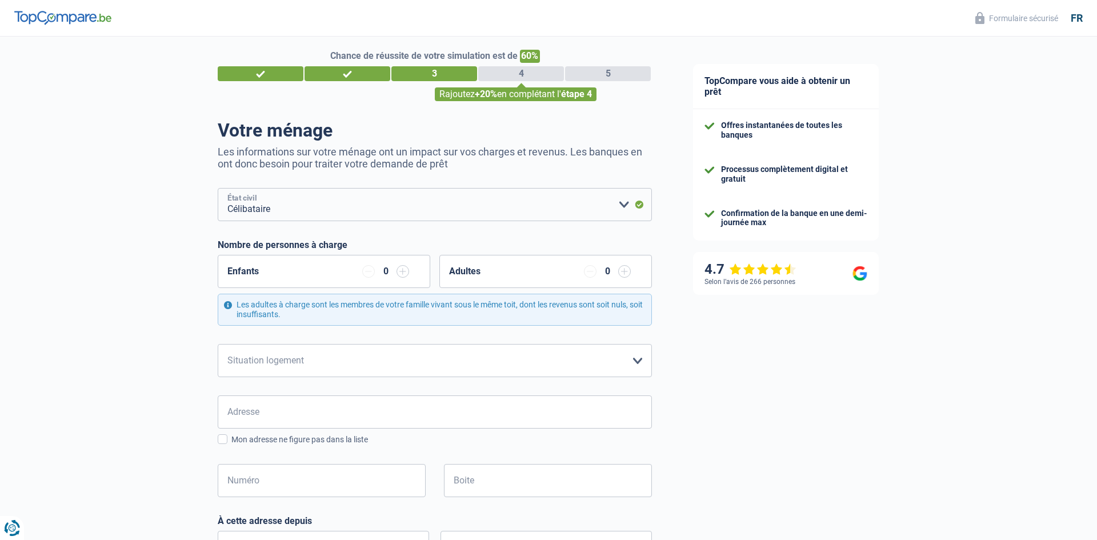
scroll to position [11, 0]
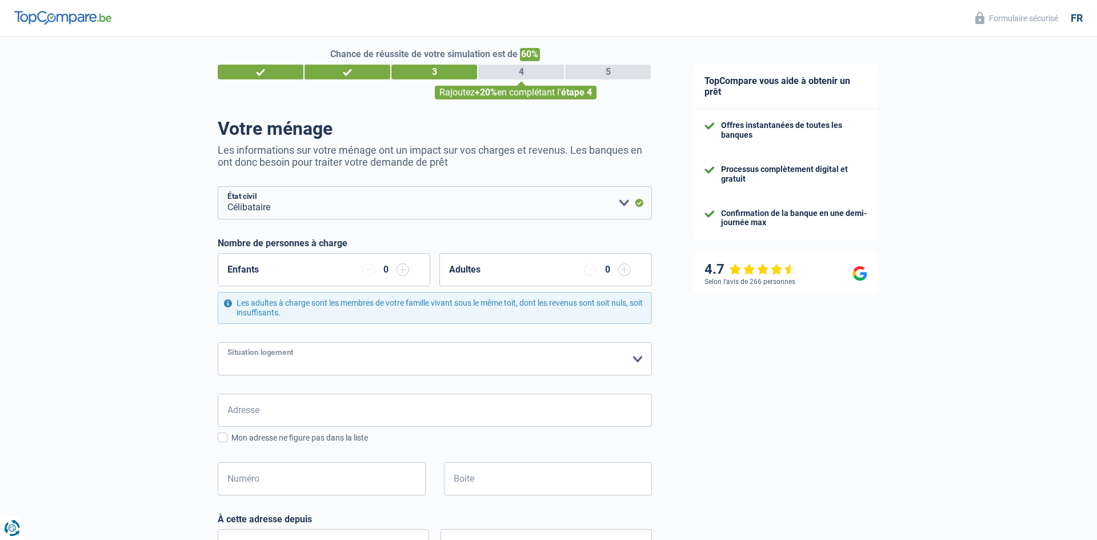
click at [494, 369] on select "Locataire Propriétaire avec prêt hypothécaire Propriétaire sans prêt hypothécai…" at bounding box center [435, 358] width 434 height 33
select select "liveWithParents"
click at [218, 342] on select "Locataire Propriétaire avec prêt hypothécaire Propriétaire sans prêt hypothécai…" at bounding box center [435, 358] width 434 height 33
click at [352, 410] on input "Adresse" at bounding box center [435, 410] width 434 height 33
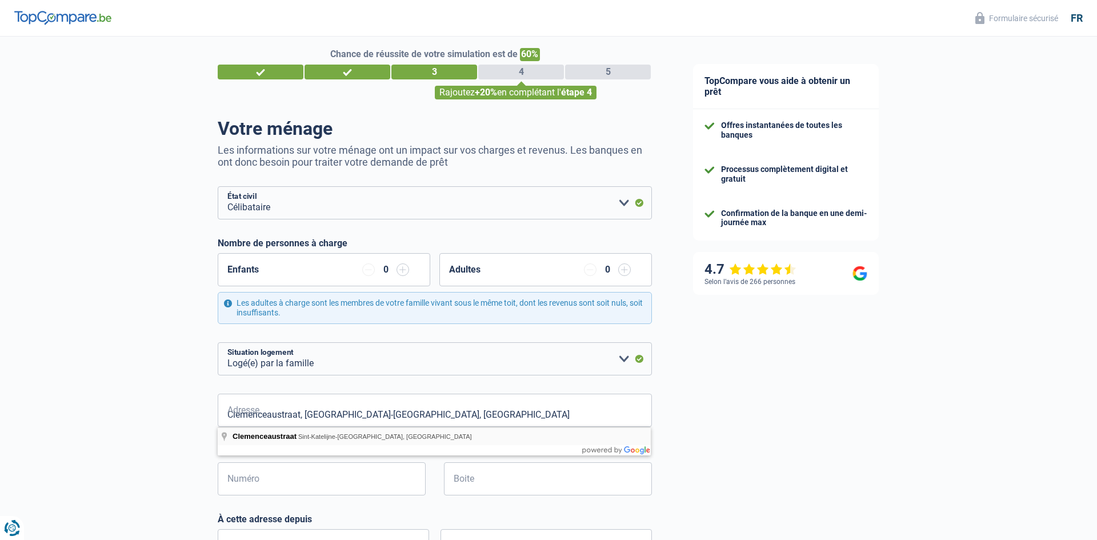
type input "Clemenceaustraat, 2860, Sint-Katelijne-Waver, BE"
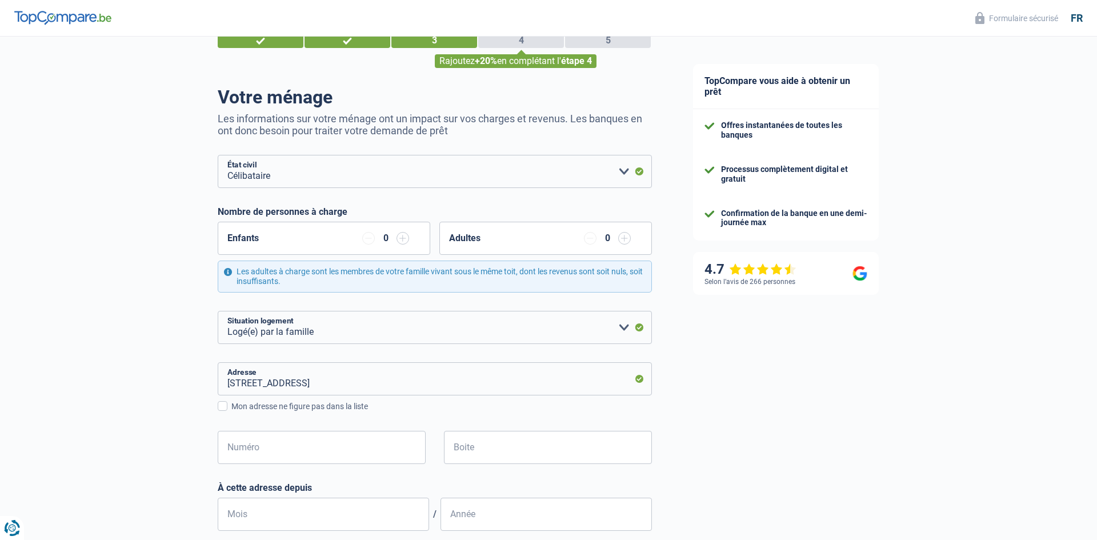
scroll to position [43, 0]
click at [376, 437] on input "Numéro" at bounding box center [322, 446] width 208 height 33
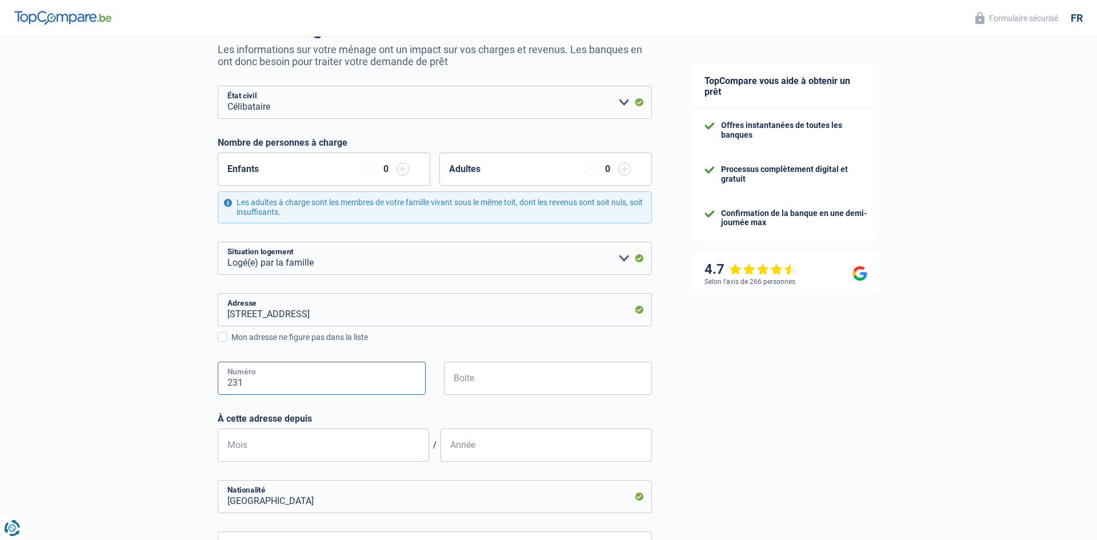
scroll to position [113, 0]
type input "231"
click at [371, 451] on input "Mois" at bounding box center [323, 444] width 211 height 33
type input "03"
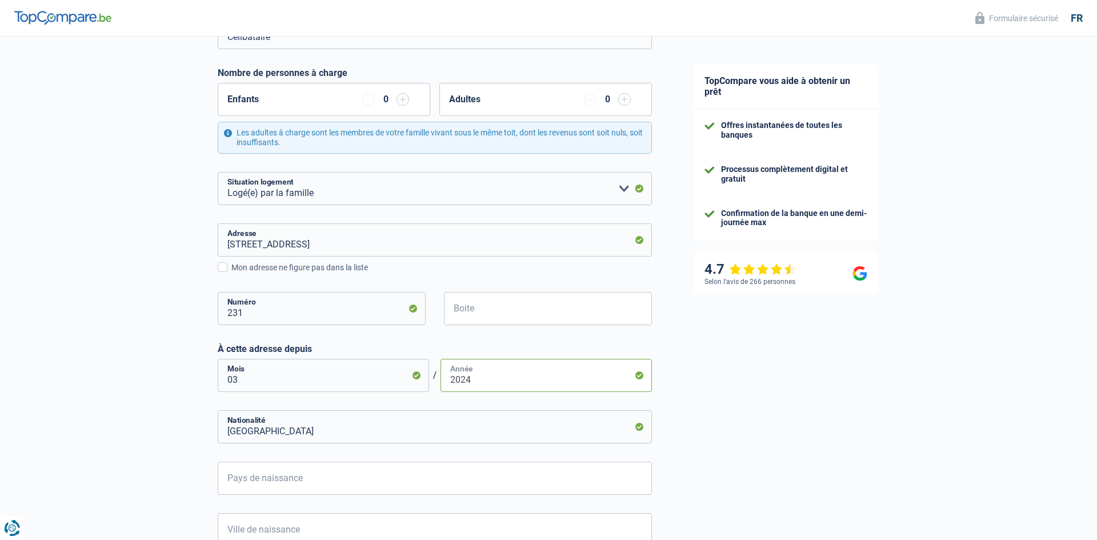
scroll to position [195, 0]
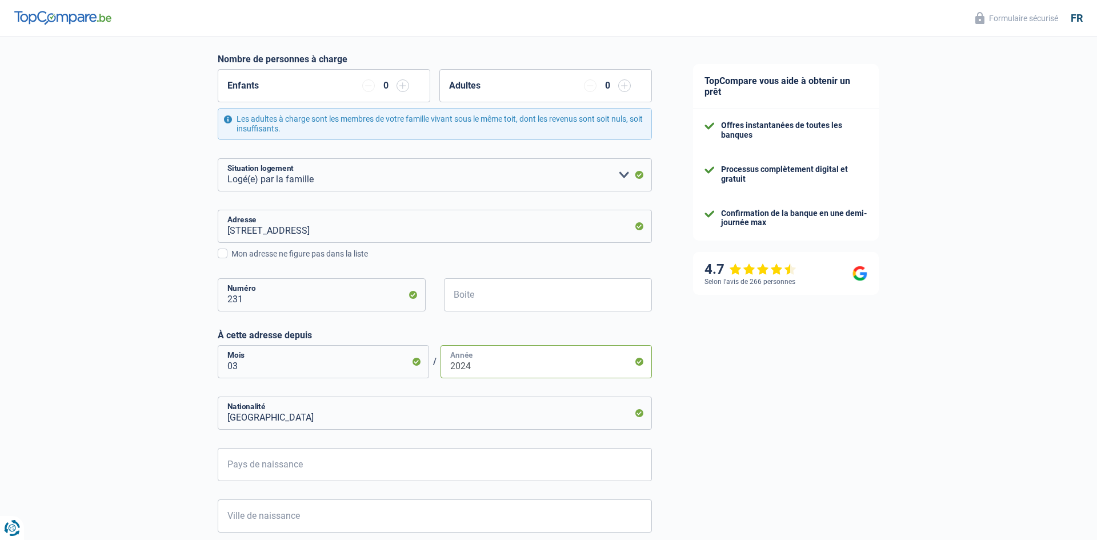
type input "2024"
click at [637, 416] on input "Belgique" at bounding box center [435, 412] width 434 height 33
type input "B"
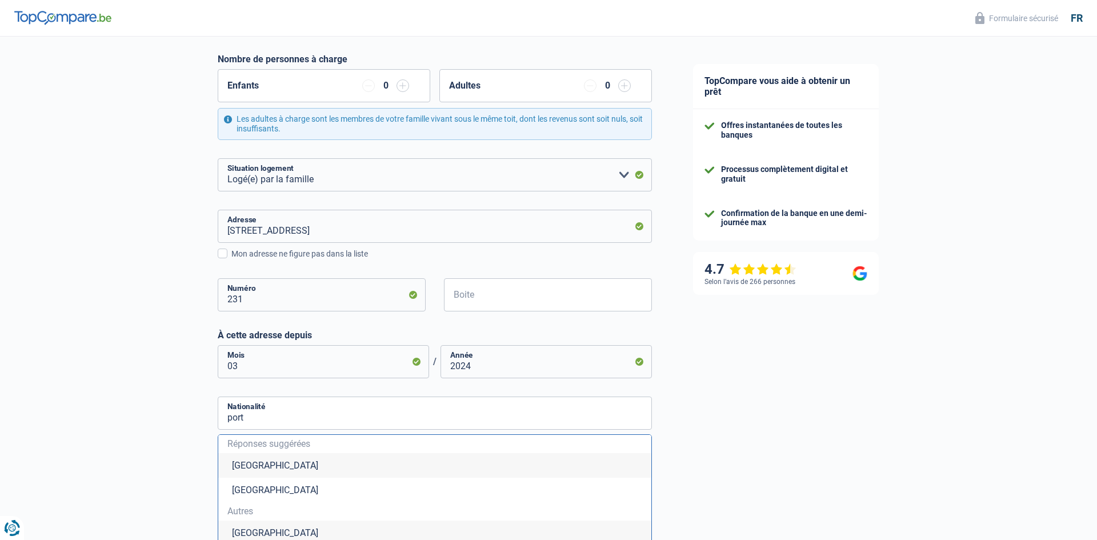
click at [444, 535] on li "Portugal" at bounding box center [434, 532] width 433 height 25
type input "Portugal"
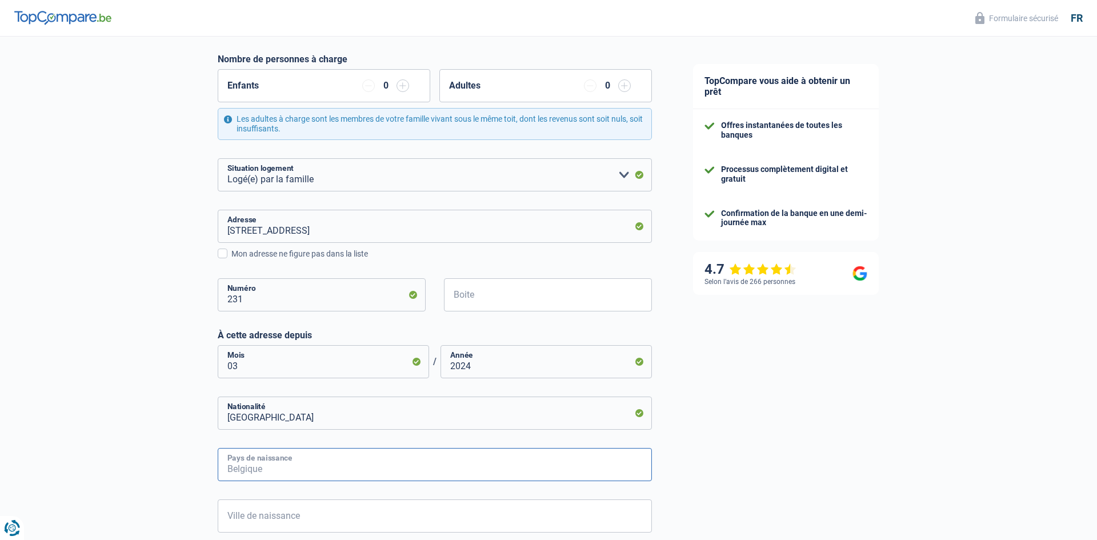
click at [557, 448] on input "Pays de naissance" at bounding box center [435, 464] width 434 height 33
type input "p"
click at [228, 472] on input "ortugal" at bounding box center [435, 464] width 434 height 33
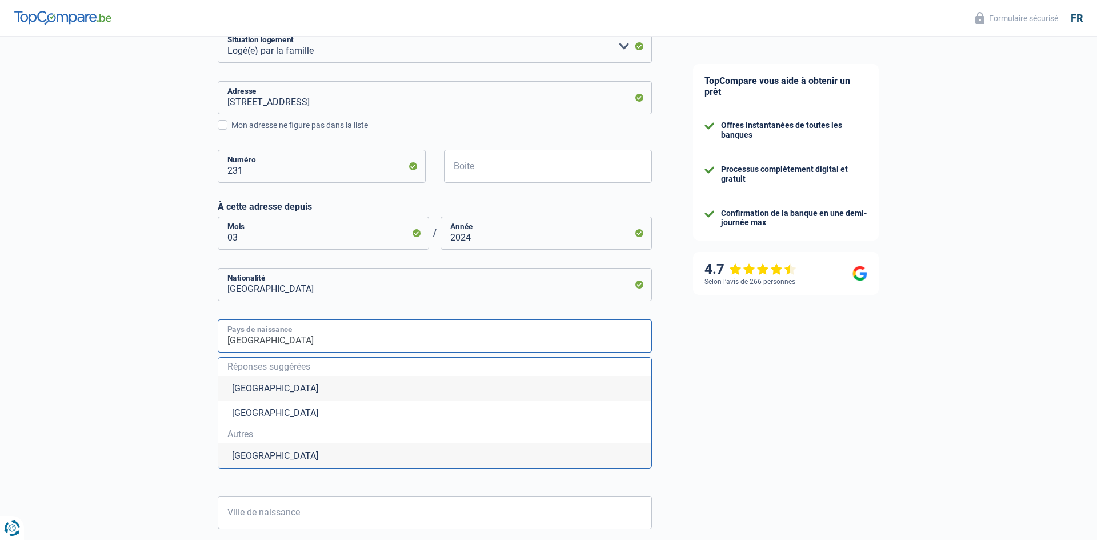
scroll to position [325, 0]
click at [525, 453] on li "Portugal" at bounding box center [434, 454] width 433 height 25
type input "Portugal"
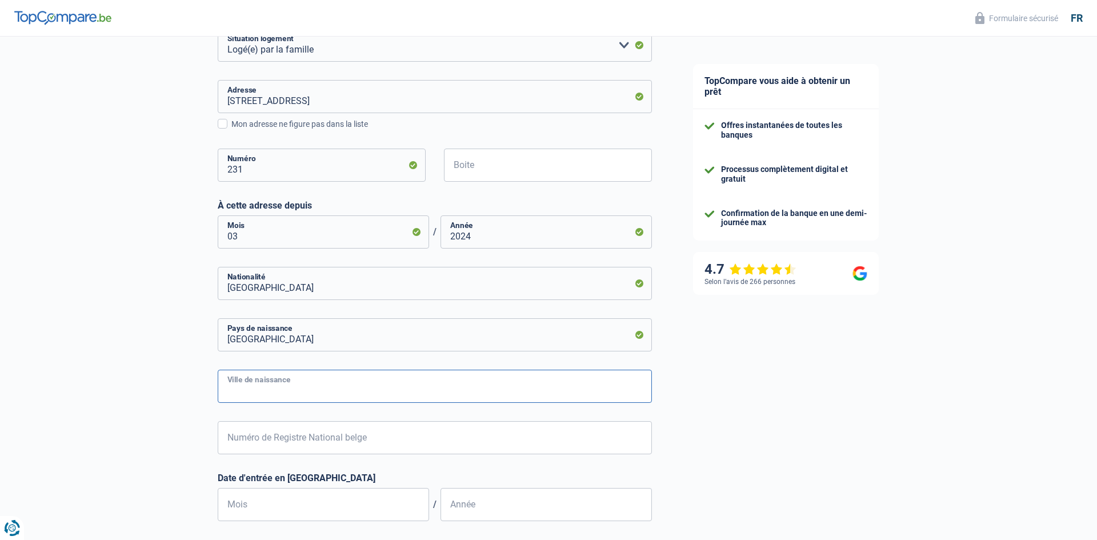
click at [375, 386] on input "Ville de naissance" at bounding box center [435, 386] width 434 height 33
type input "Lisboa"
click at [364, 447] on input "Numéro de Registre National belge" at bounding box center [435, 437] width 434 height 33
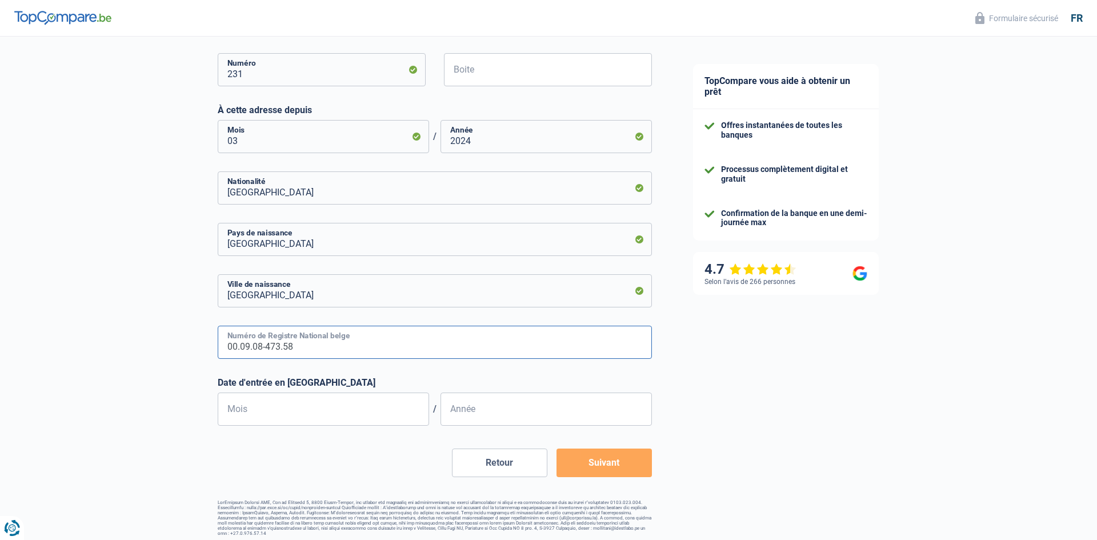
scroll to position [420, 0]
type input "00.09.08-473.58"
click at [267, 420] on input "Mois" at bounding box center [323, 409] width 211 height 33
type input "9"
click at [513, 413] on input "Année" at bounding box center [545, 409] width 211 height 33
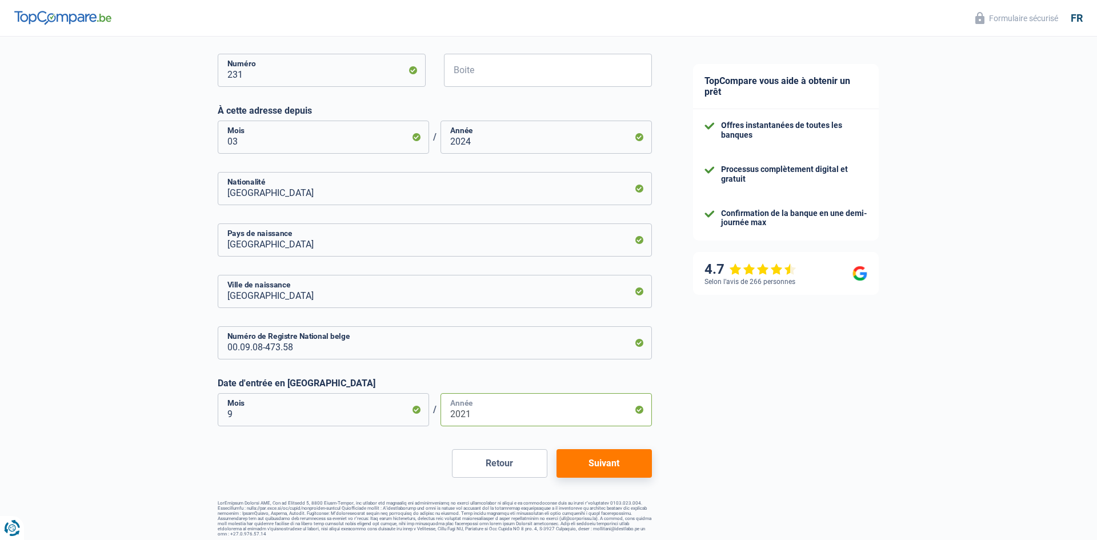
type input "2021"
click at [606, 468] on button "Suivant" at bounding box center [603, 463] width 95 height 29
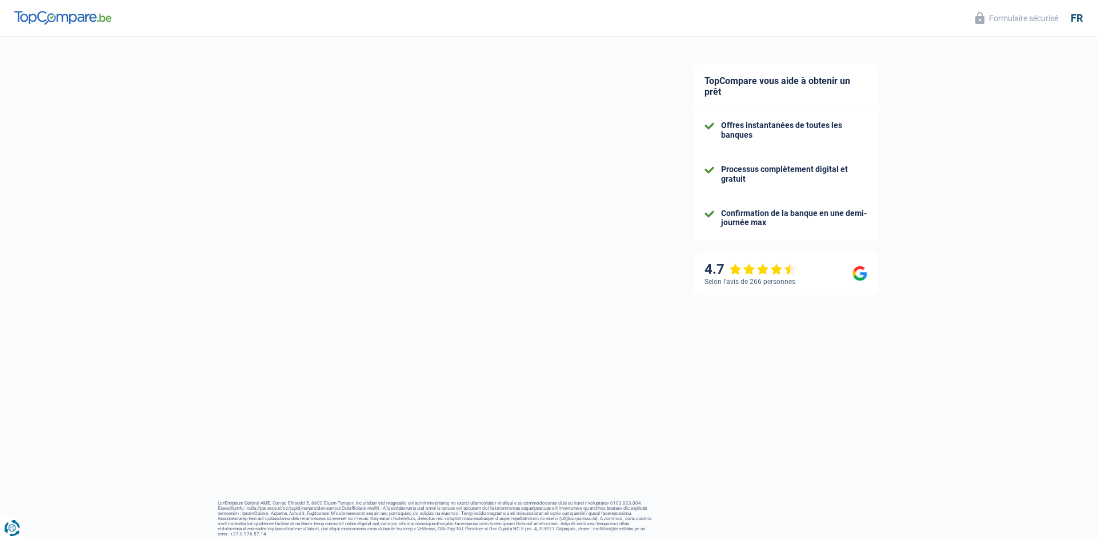
select select "netSalary"
select select "mealVouchers"
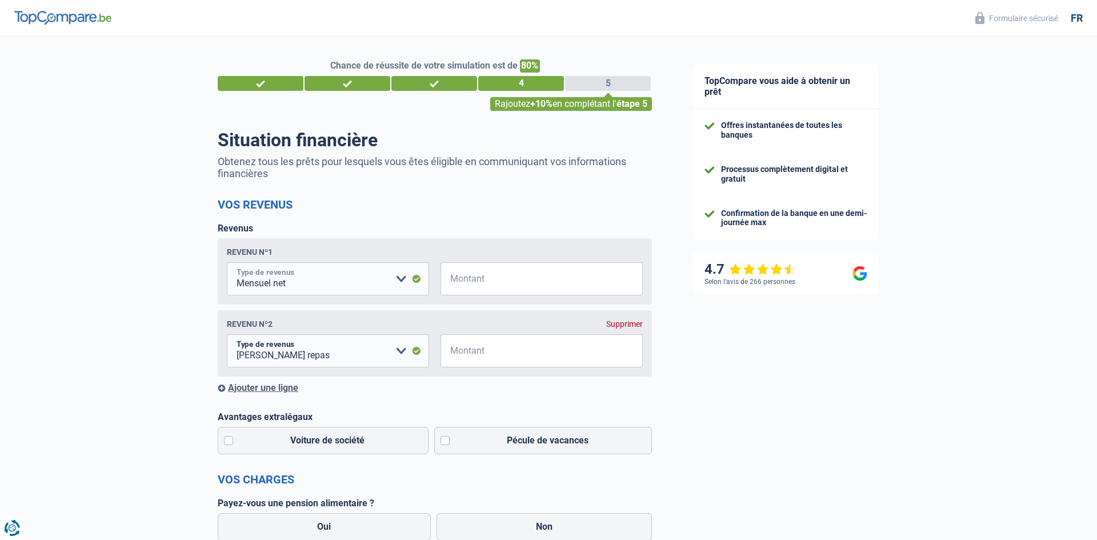
click at [388, 280] on select "Allocation d'handicap Allocations chômage Allocations familiales Chèques repas …" at bounding box center [328, 278] width 202 height 33
click at [533, 264] on input "Montant" at bounding box center [549, 278] width 188 height 33
type input "2.000"
click at [480, 346] on input "Montant" at bounding box center [549, 350] width 188 height 33
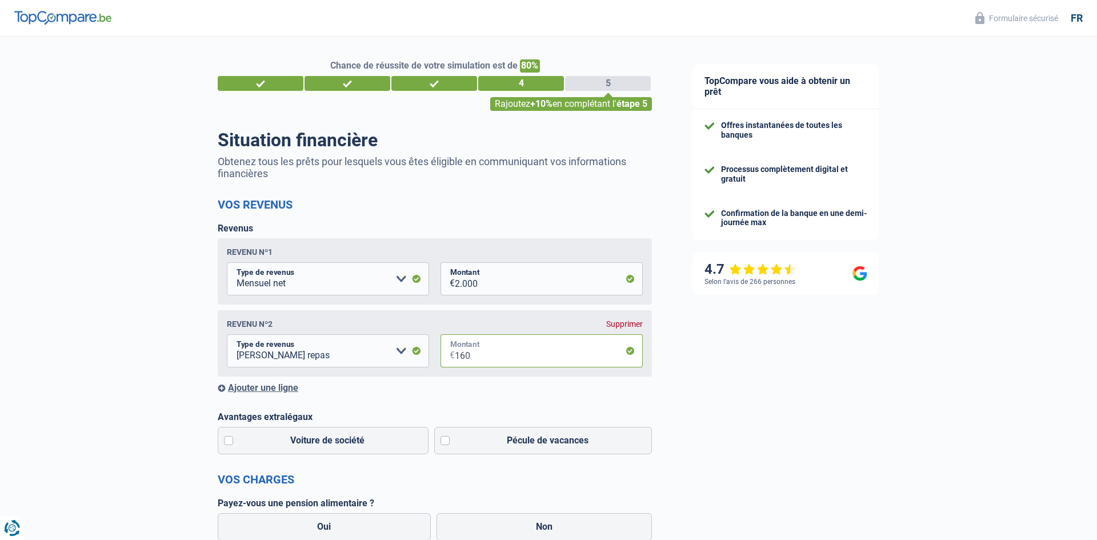
type input "160"
click at [492, 281] on input "2.000" at bounding box center [549, 278] width 188 height 33
type input "2"
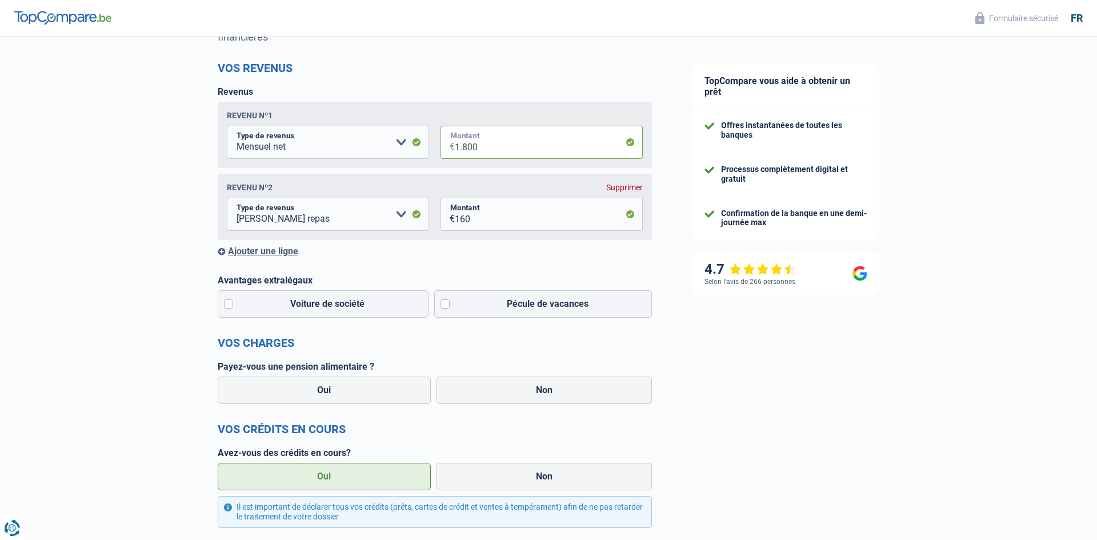
scroll to position [138, 0]
type input "1.800"
click at [587, 306] on label "Pécule de vacances" at bounding box center [543, 301] width 218 height 27
click at [587, 306] on input "Pécule de vacances" at bounding box center [543, 301] width 218 height 27
checkbox input "true"
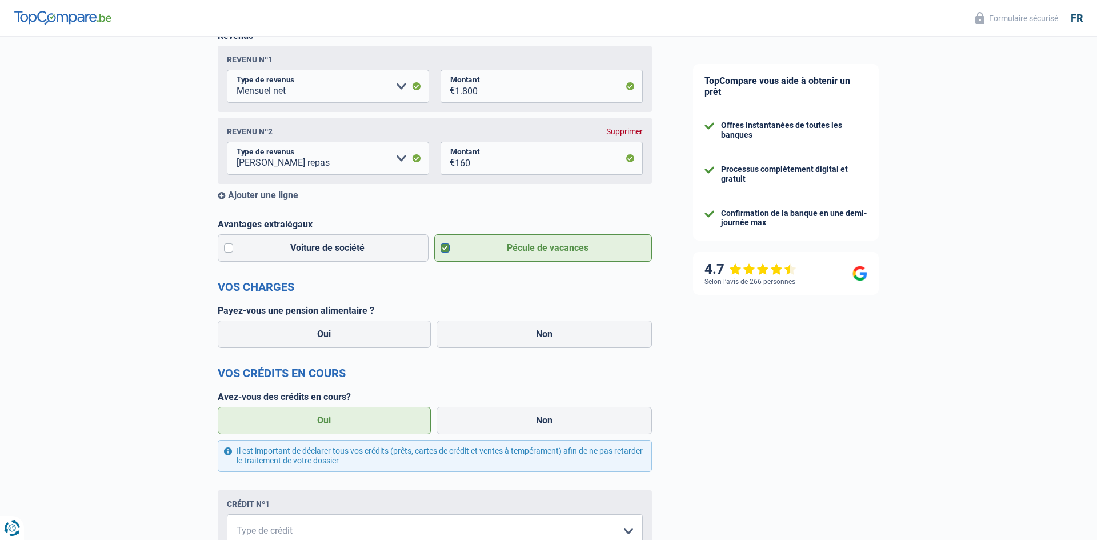
scroll to position [199, 0]
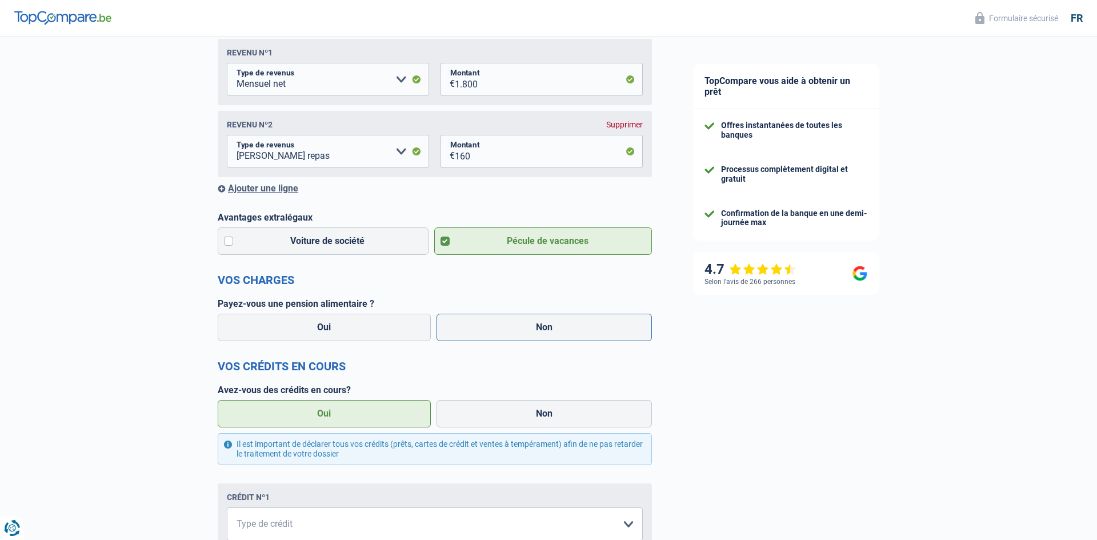
click at [487, 331] on label "Non" at bounding box center [544, 327] width 216 height 27
click at [487, 331] on input "Non" at bounding box center [544, 327] width 216 height 27
radio input "true"
click at [396, 410] on label "Oui" at bounding box center [324, 413] width 213 height 27
click at [396, 410] on input "Oui" at bounding box center [324, 413] width 213 height 27
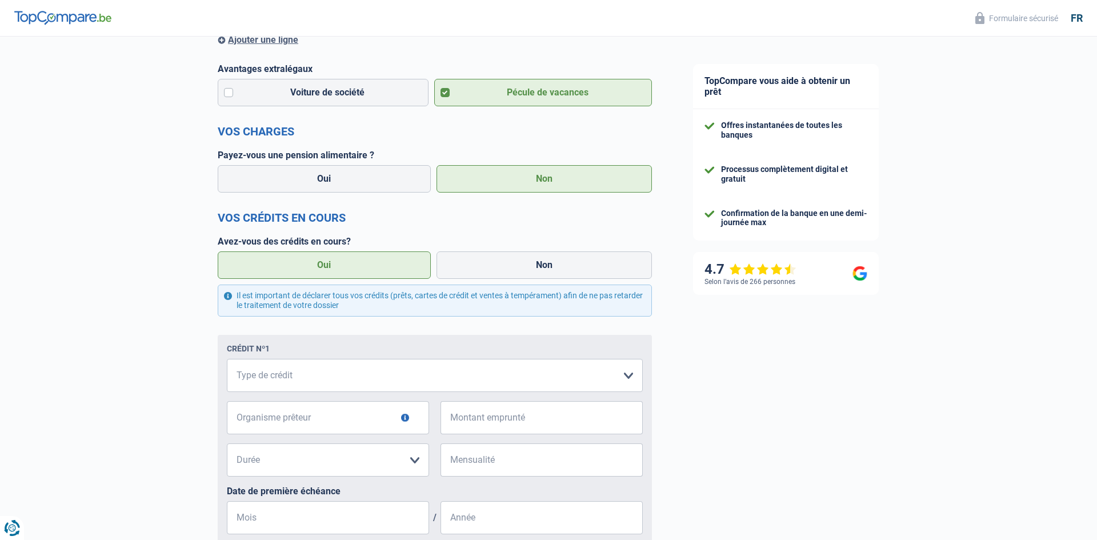
scroll to position [437, 0]
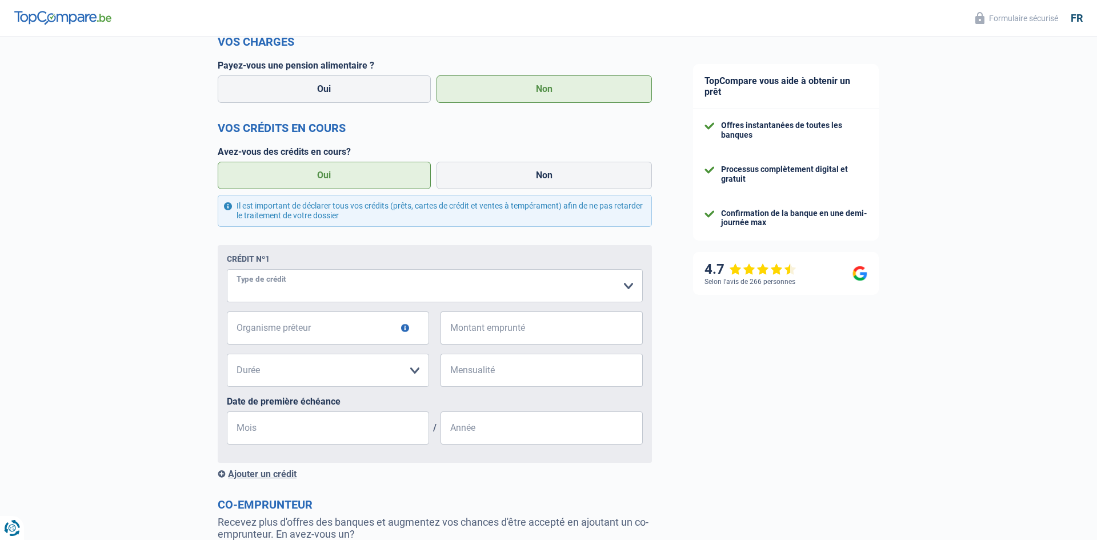
click at [616, 284] on select "Carte ou ouverture de crédit Prêt hypothécaire Vente à tempérament Prêt à tempé…" at bounding box center [435, 285] width 416 height 33
select select "cardOrCredit"
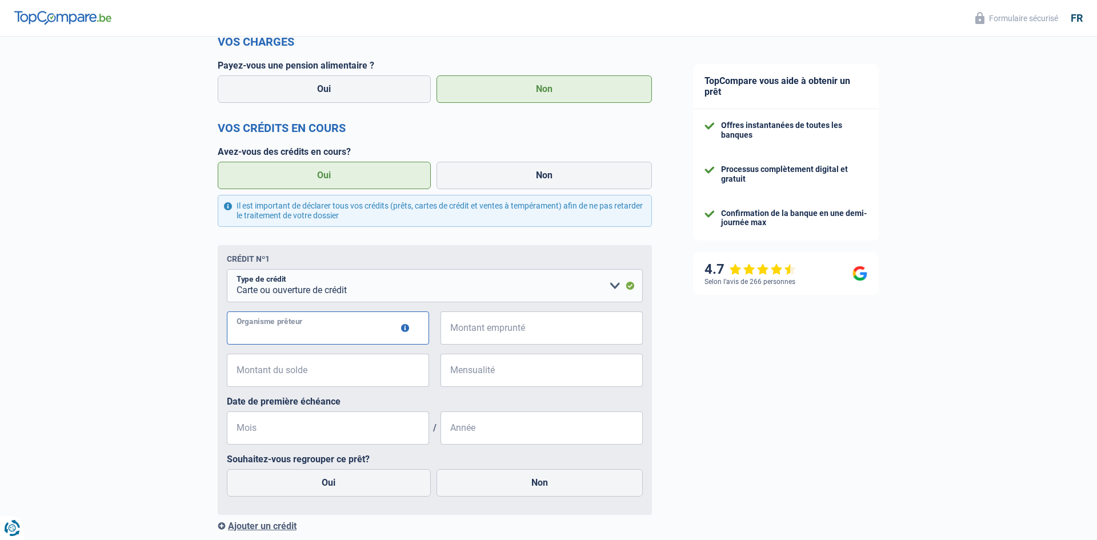
click at [355, 316] on input "Organisme prêteur" at bounding box center [328, 327] width 202 height 33
type input "cofidis"
click at [541, 334] on input "Montant emprunté" at bounding box center [549, 327] width 188 height 33
type input "2"
type input "1"
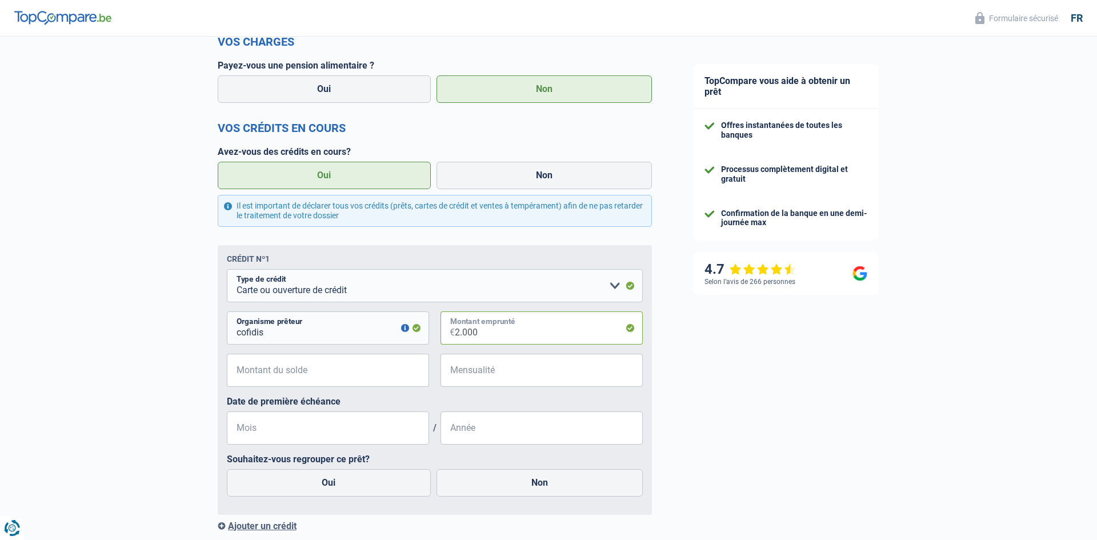
type input "2.000"
click at [384, 368] on input "Montant du solde" at bounding box center [335, 370] width 188 height 33
type input "0"
type input "200"
click at [541, 360] on input "Mensualité" at bounding box center [549, 370] width 188 height 33
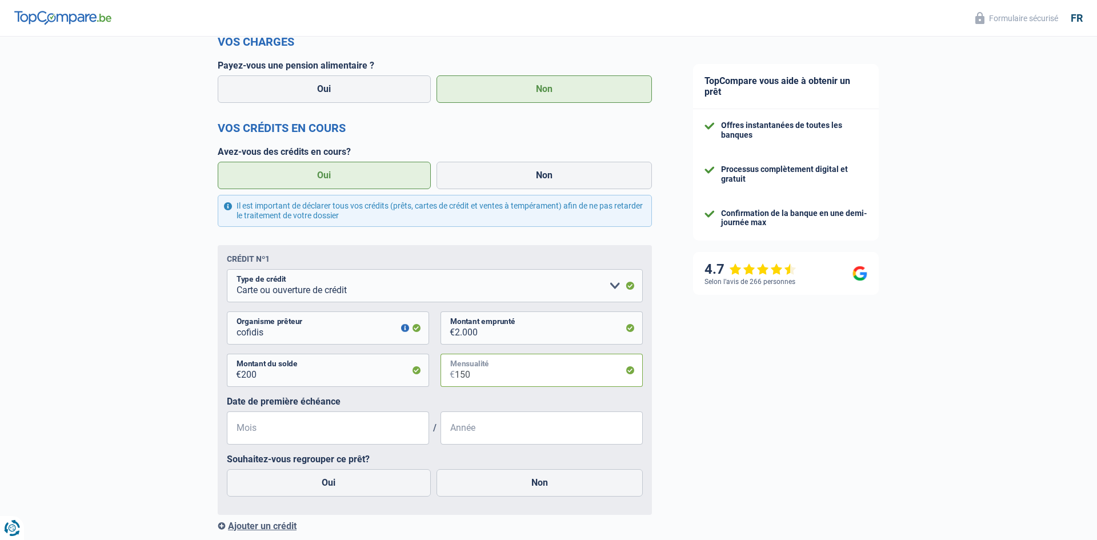
type input "150"
click at [394, 437] on input "Mois" at bounding box center [328, 427] width 202 height 33
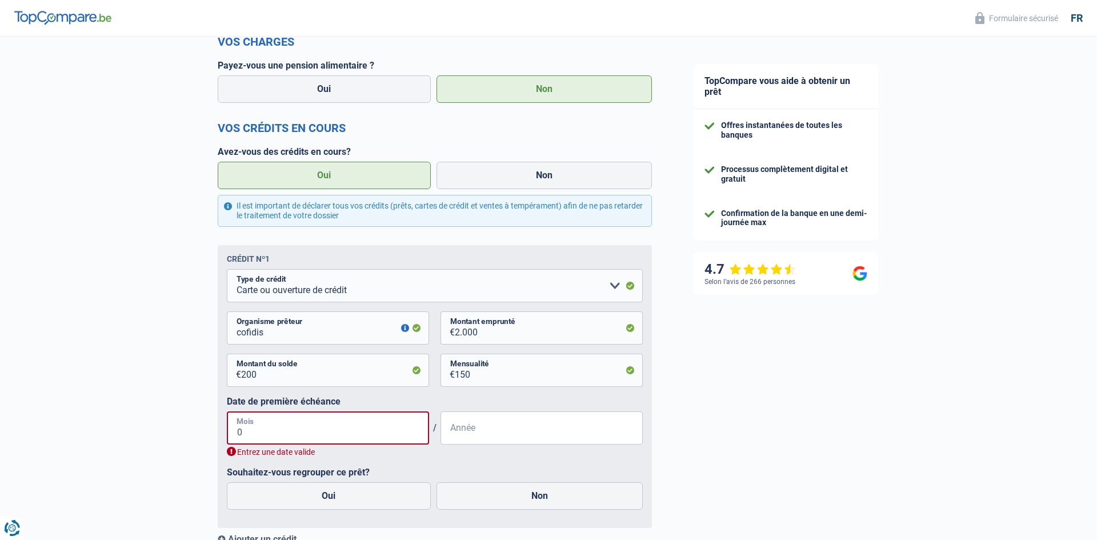
type input "08"
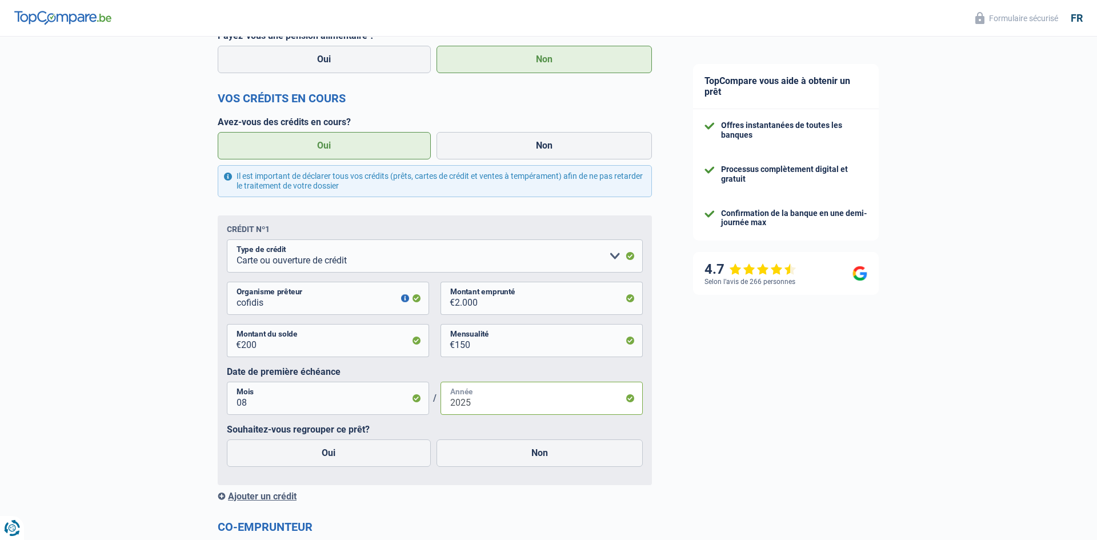
scroll to position [468, 0]
type input "2025"
click at [585, 459] on label "Non" at bounding box center [539, 451] width 207 height 27
click at [585, 459] on input "Non" at bounding box center [539, 451] width 207 height 27
radio input "true"
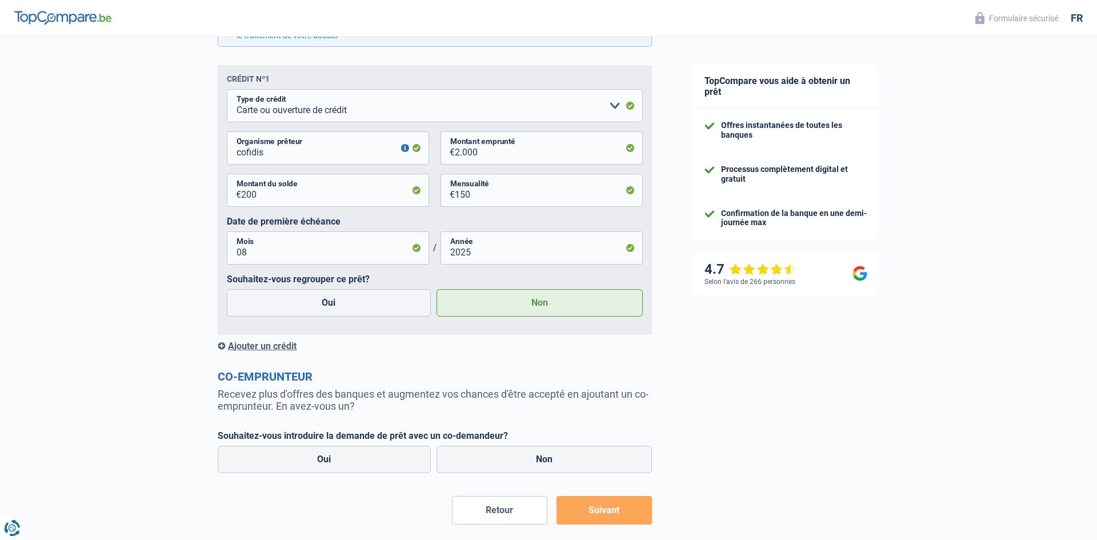
scroll to position [617, 0]
click at [467, 473] on label "Non" at bounding box center [544, 459] width 216 height 27
click at [467, 473] on input "Non" at bounding box center [544, 459] width 216 height 27
radio input "true"
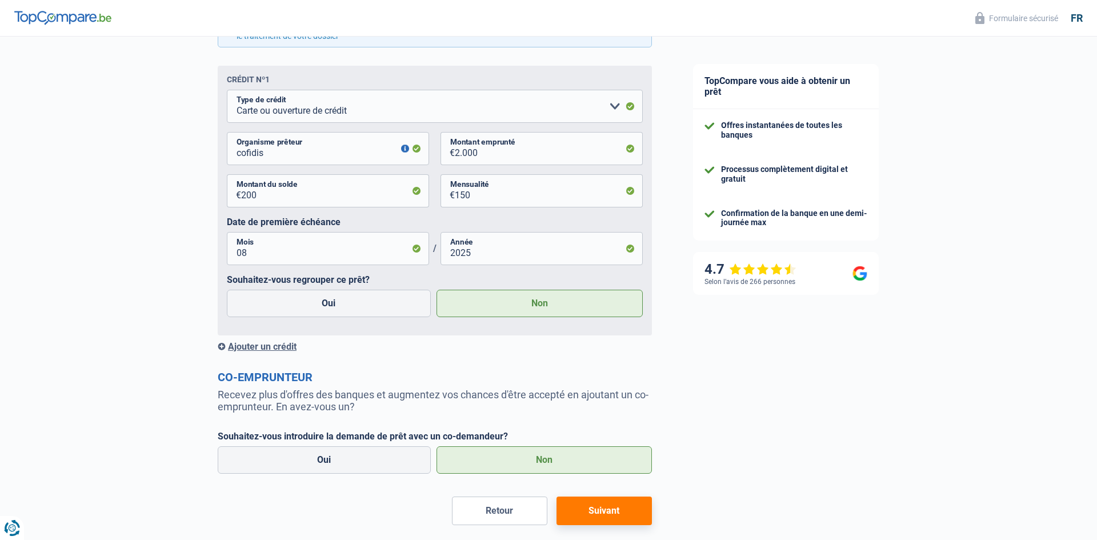
click at [597, 504] on button "Suivant" at bounding box center [603, 510] width 95 height 29
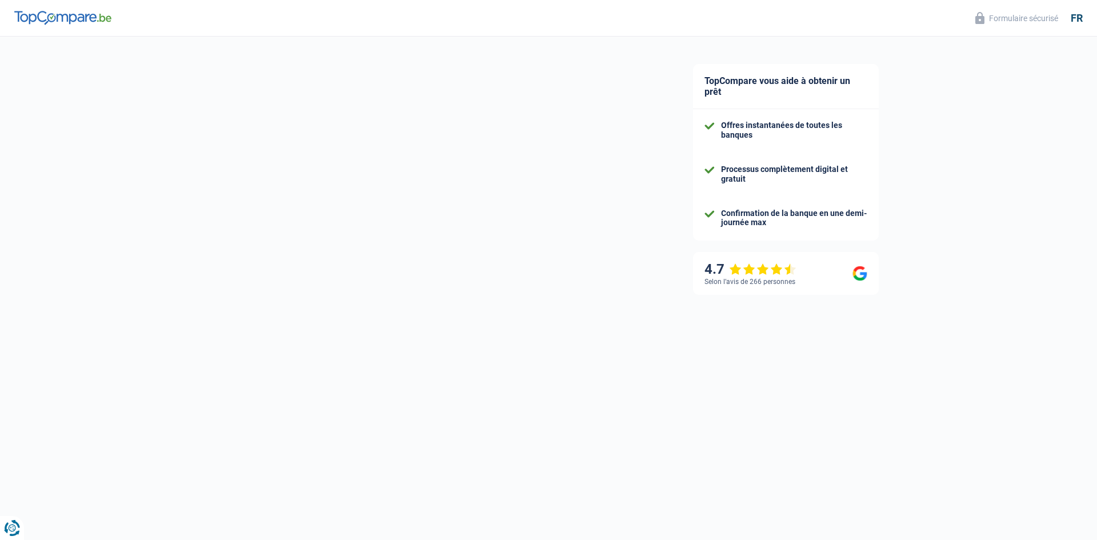
scroll to position [1, 0]
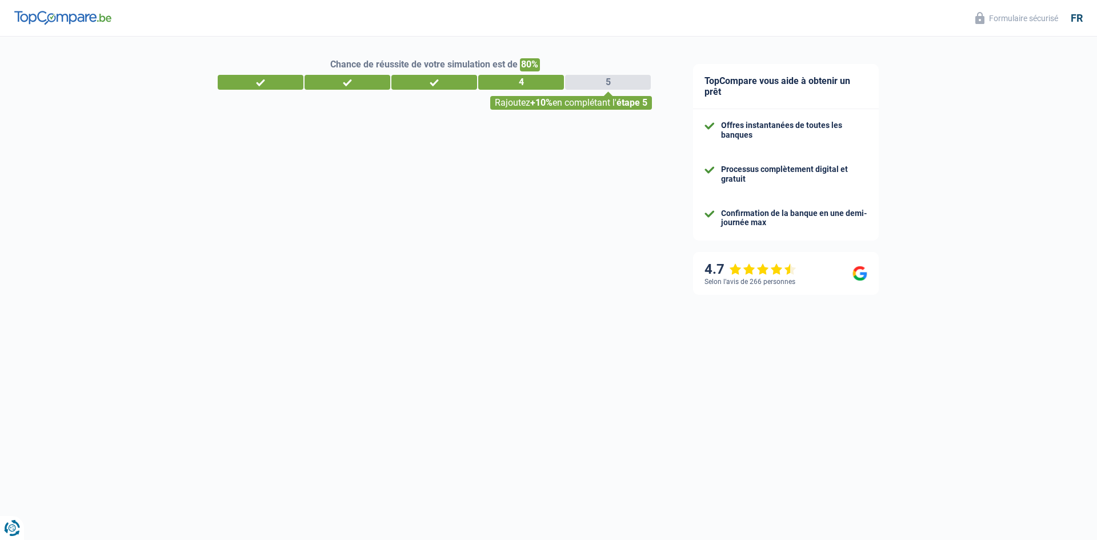
select select "48"
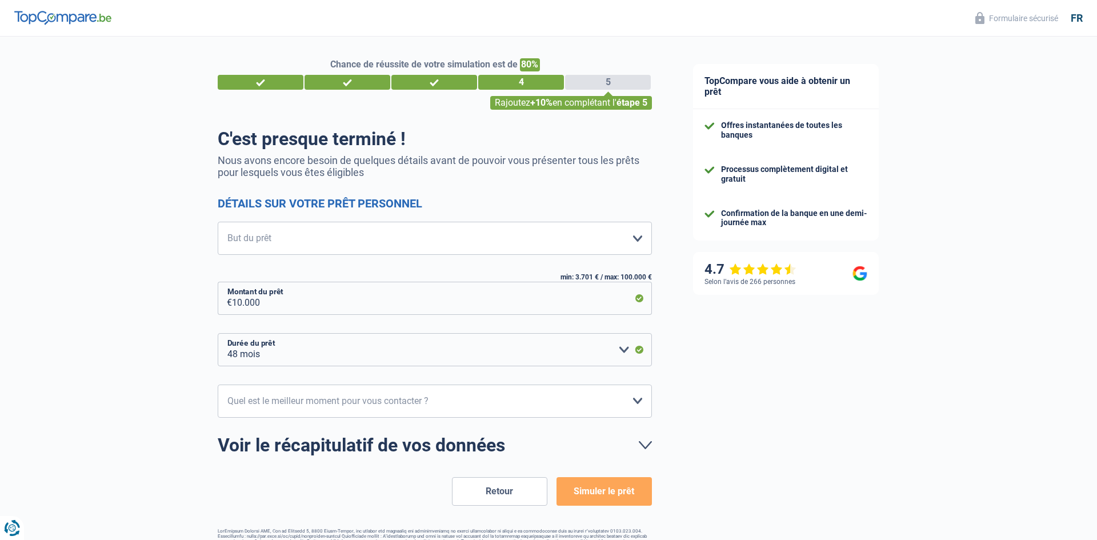
scroll to position [0, 0]
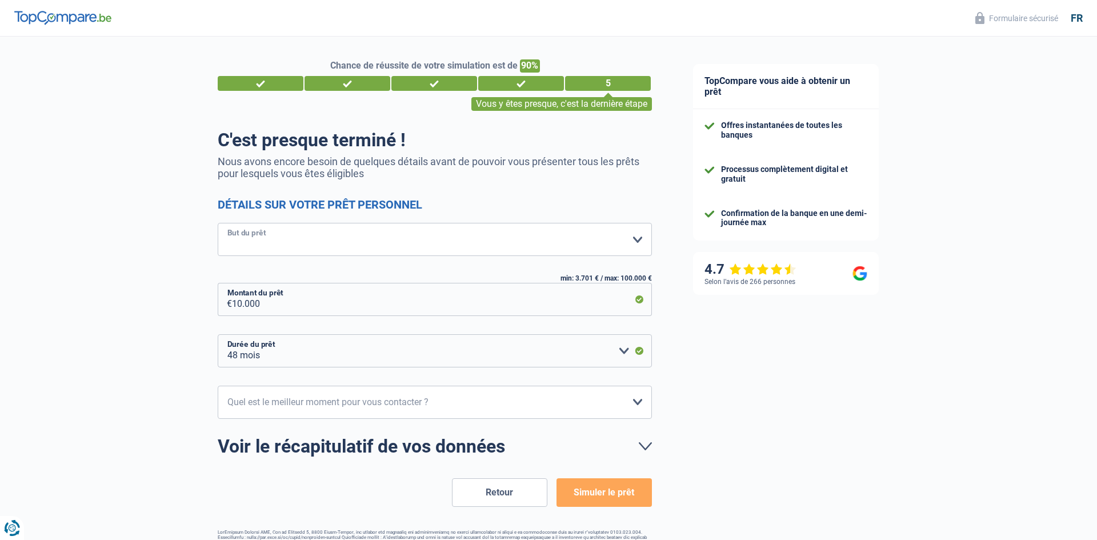
click at [608, 246] on select "Confort maison: meubles, textile, peinture, électroménager, outillage non-profe…" at bounding box center [435, 239] width 434 height 33
select select "familyEvent"
click at [218, 223] on select "Confort maison: meubles, textile, peinture, électroménager, outillage non-profe…" at bounding box center [435, 239] width 434 height 33
click at [559, 358] on select "12 mois 18 mois 24 mois 30 mois 36 mois 42 mois 48 mois Veuillez sélectionner u…" at bounding box center [435, 350] width 434 height 33
click at [623, 349] on select "12 mois 18 mois 24 mois 30 mois 36 mois 42 mois 48 mois Veuillez sélectionner u…" at bounding box center [435, 350] width 434 height 33
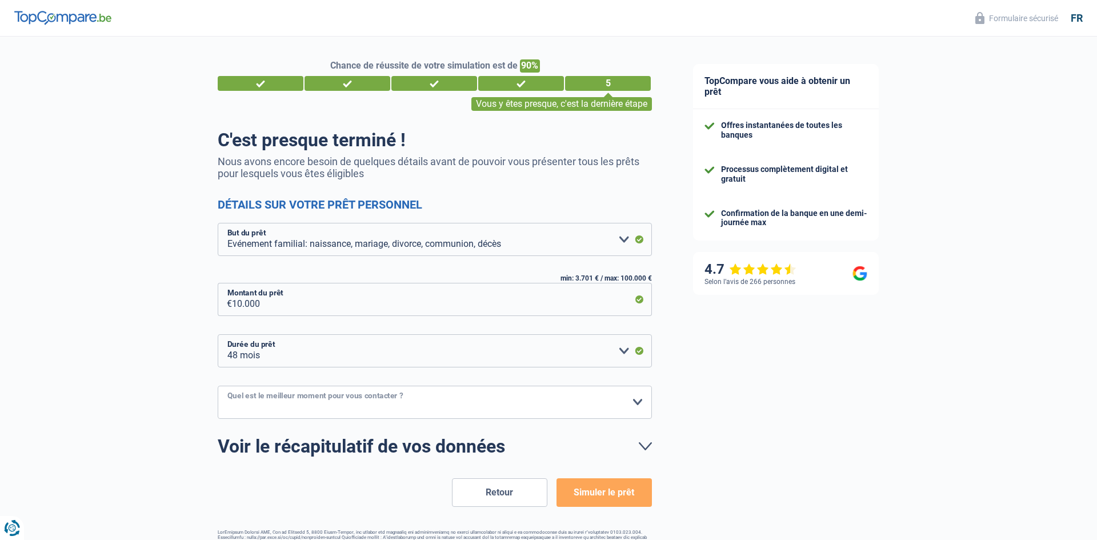
click at [606, 415] on select "10h-12h 12h-14h 14h-16h 16h-18h Veuillez sélectionner une option" at bounding box center [435, 402] width 434 height 33
select select "10-12"
click at [218, 386] on select "10h-12h 12h-14h 14h-16h 16h-18h Veuillez sélectionner une option" at bounding box center [435, 402] width 434 height 33
click at [597, 483] on button "Simuler le prêt" at bounding box center [603, 492] width 95 height 29
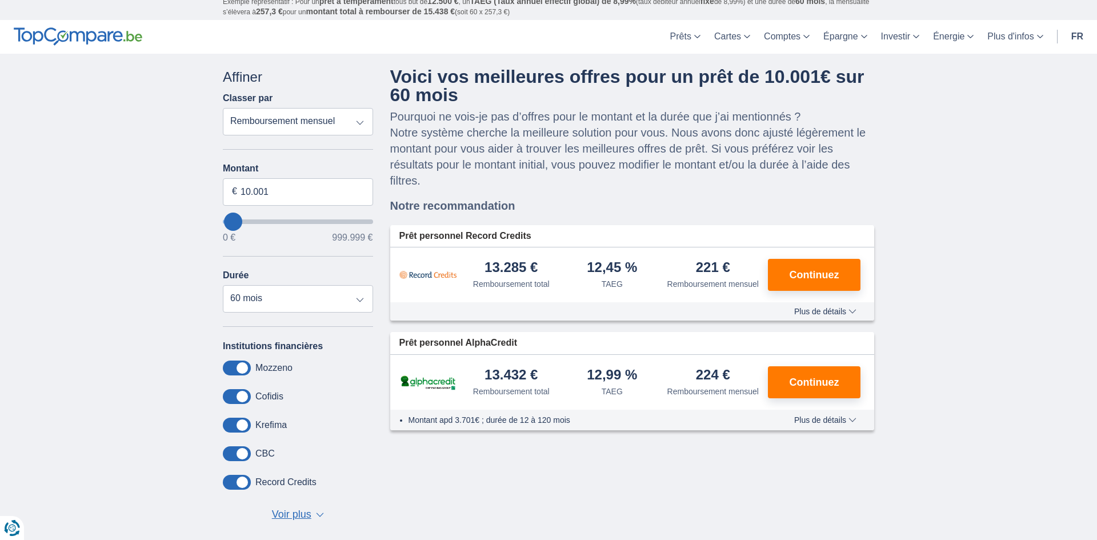
scroll to position [19, 0]
click at [836, 279] on span "Continuez" at bounding box center [814, 276] width 50 height 10
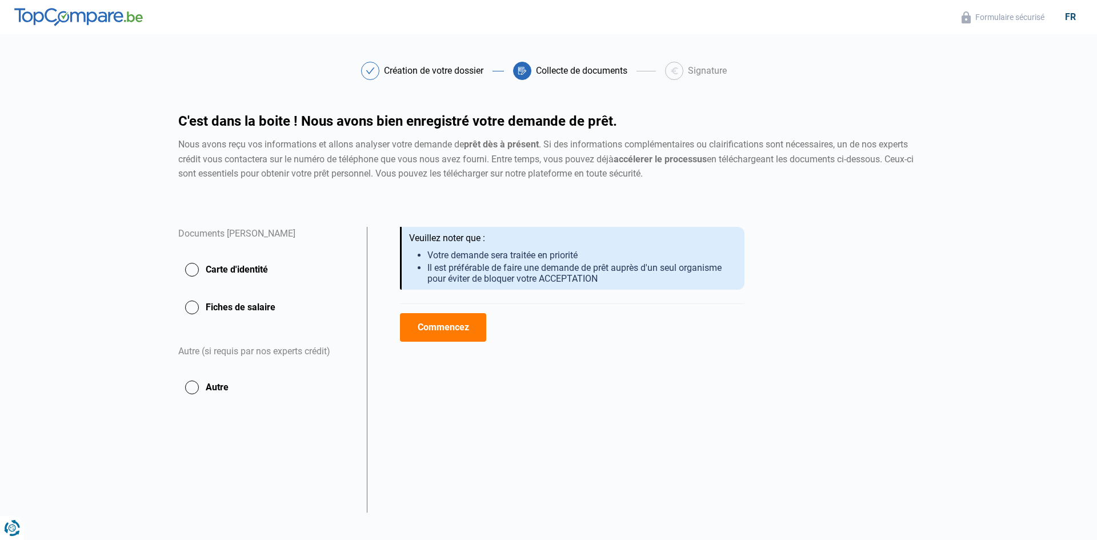
click at [241, 270] on button "Carte d'identité" at bounding box center [265, 269] width 175 height 29
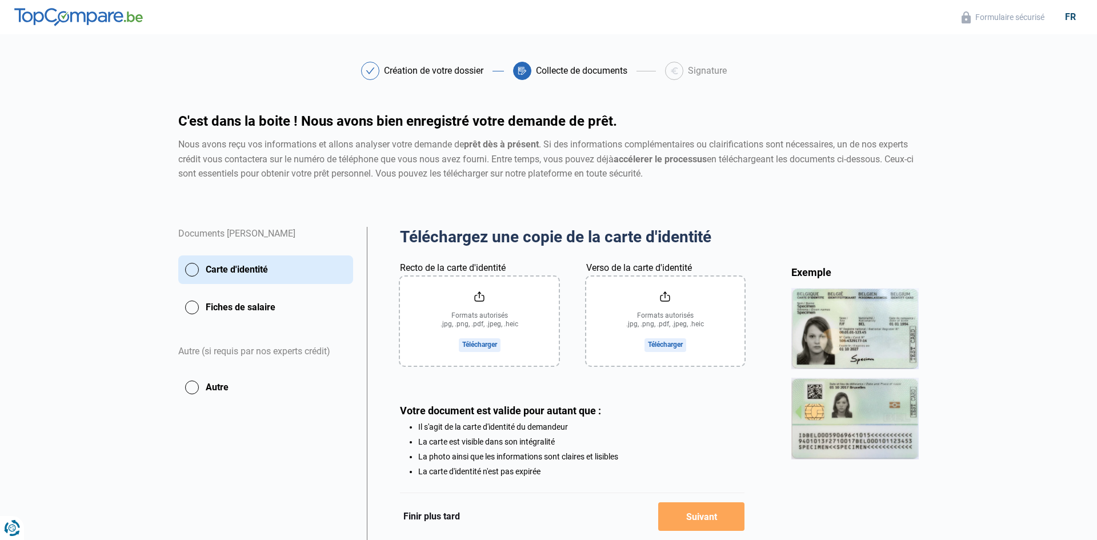
click at [475, 359] on input "Recto de la carte d'identité" at bounding box center [479, 320] width 158 height 89
click at [483, 353] on input "Recto de la carte d'identité" at bounding box center [479, 320] width 158 height 89
click at [493, 348] on input "Recto de la carte d'identité" at bounding box center [479, 320] width 158 height 89
click at [673, 346] on input "Verso de la carte d'identité" at bounding box center [665, 320] width 158 height 89
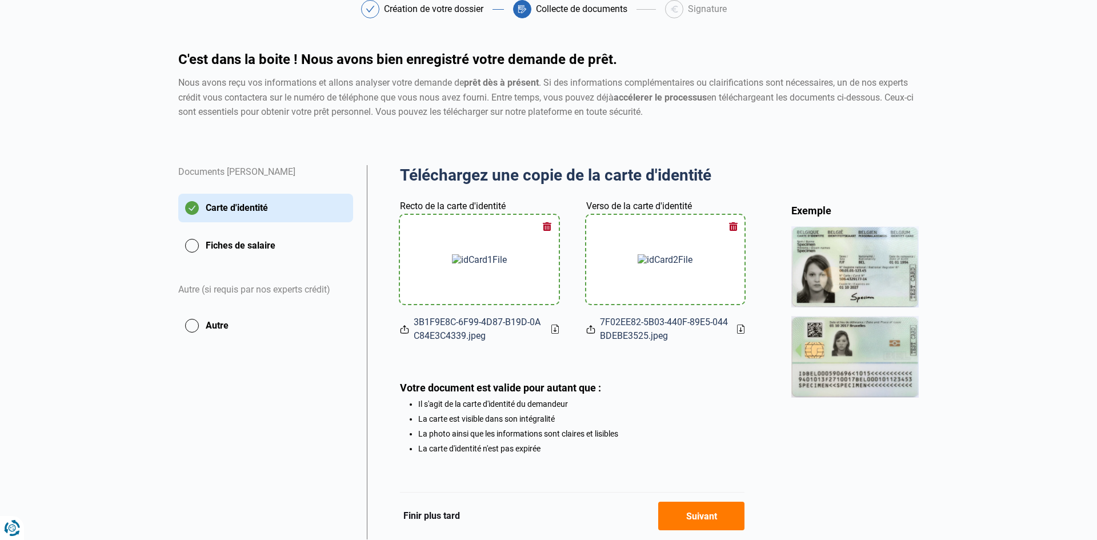
scroll to position [99, 0]
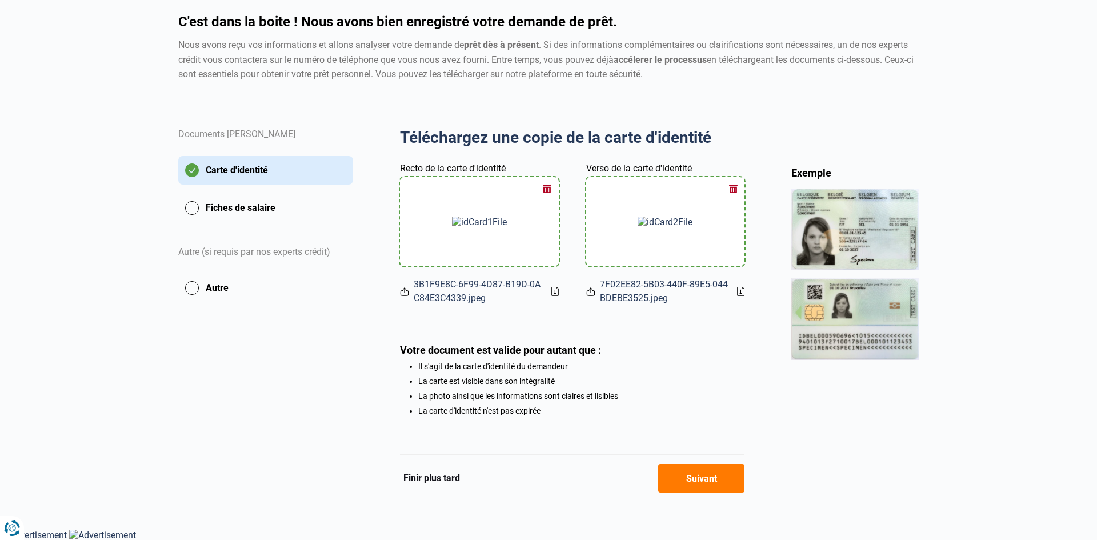
click at [687, 469] on button "Suivant" at bounding box center [701, 478] width 86 height 29
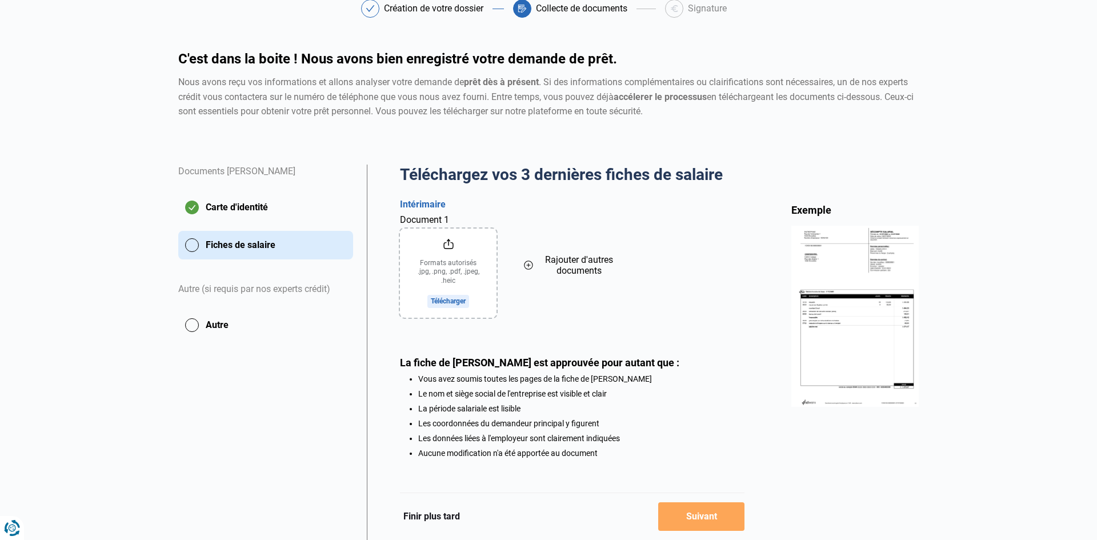
scroll to position [64, 0]
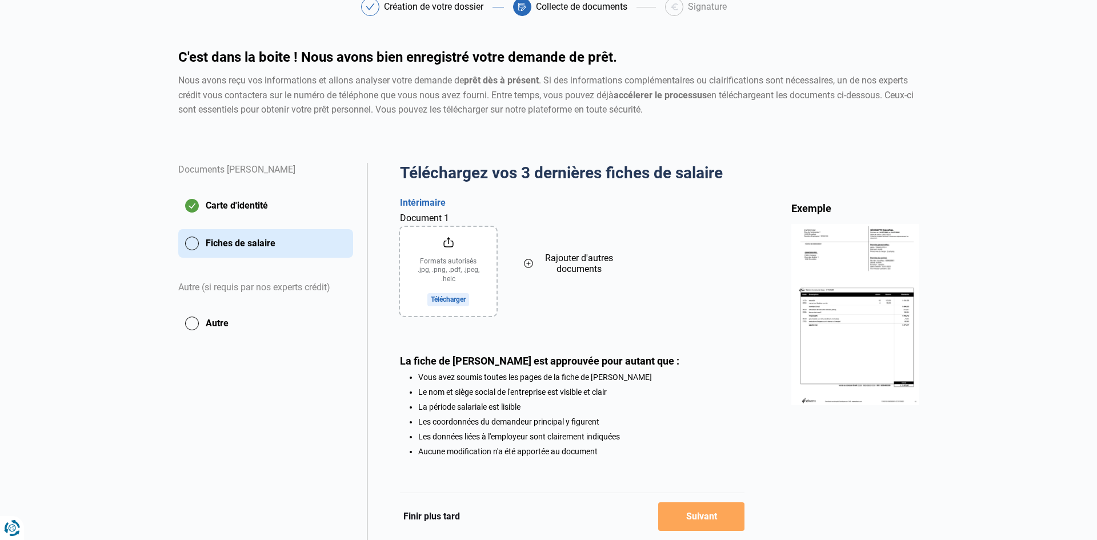
click at [451, 297] on input "Document 1" at bounding box center [448, 271] width 97 height 89
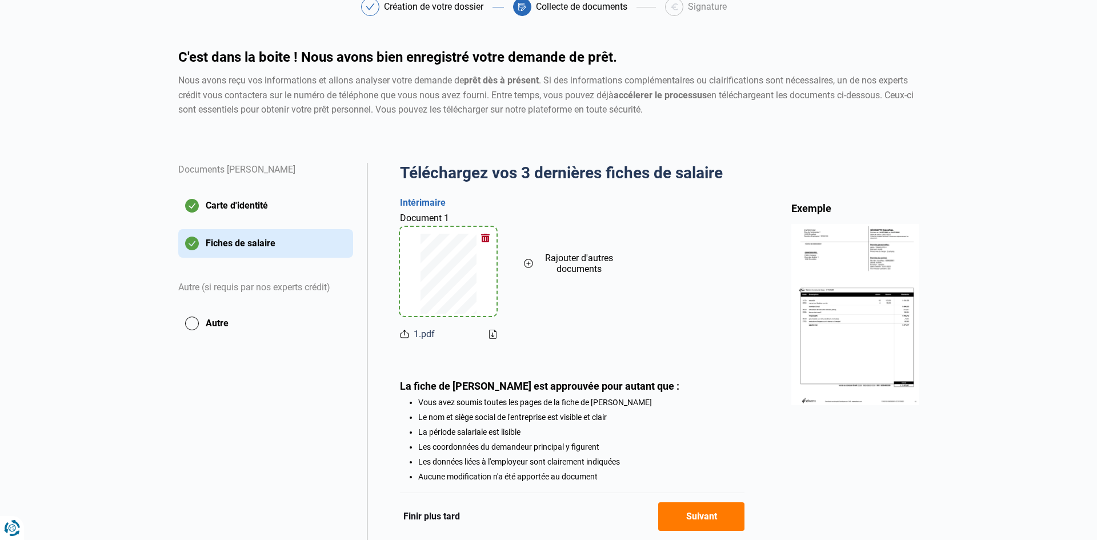
click at [532, 267] on icon at bounding box center [528, 263] width 9 height 13
click at [582, 301] on input "Document 2" at bounding box center [572, 271] width 97 height 89
click at [696, 267] on span "Rajouter d'autres documents" at bounding box center [702, 263] width 83 height 22
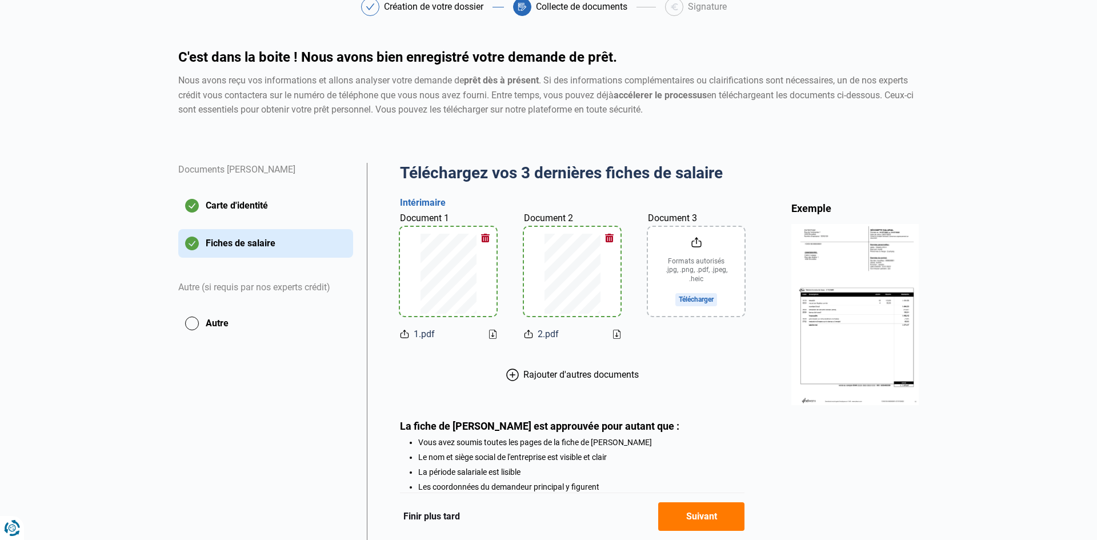
click at [696, 298] on input "Document 3" at bounding box center [696, 271] width 97 height 89
click at [730, 242] on button "button" at bounding box center [732, 238] width 17 height 17
click at [700, 302] on input "Document 3" at bounding box center [696, 271] width 97 height 89
click at [511, 373] on icon at bounding box center [512, 374] width 13 height 13
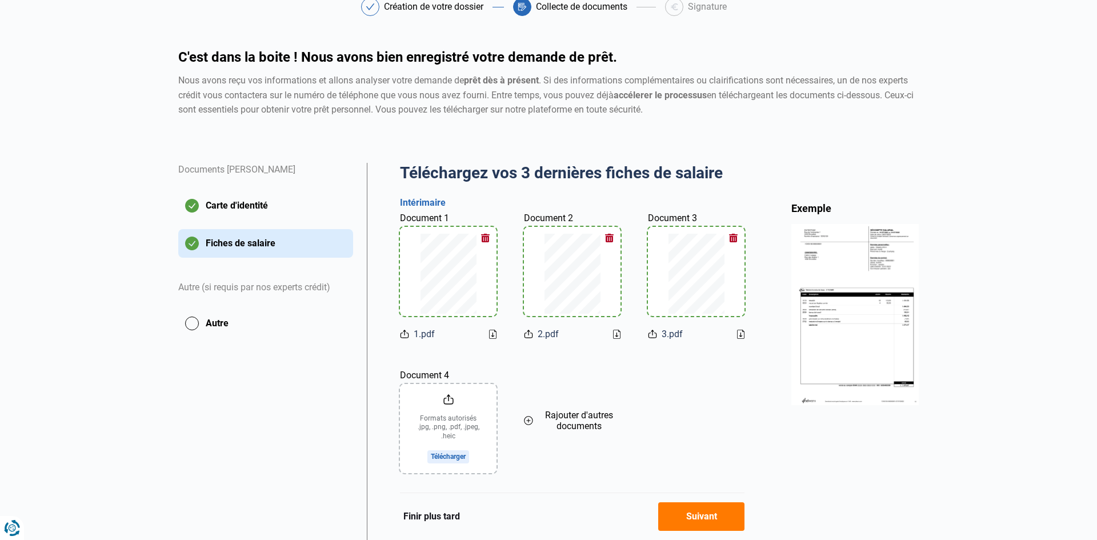
click at [449, 452] on input "Document 4" at bounding box center [448, 428] width 97 height 89
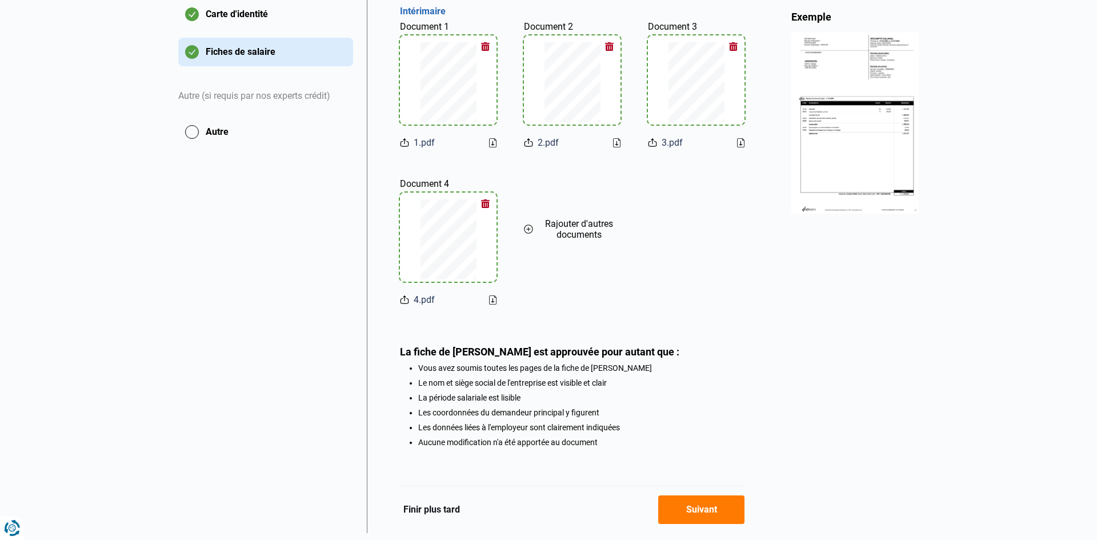
scroll to position [287, 0]
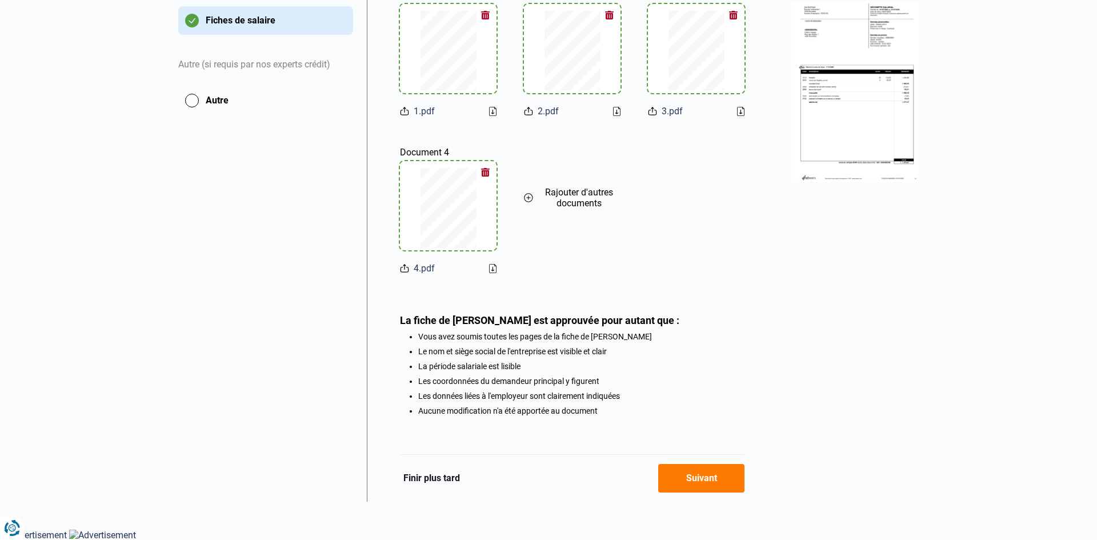
click at [697, 479] on button "Suivant" at bounding box center [701, 478] width 86 height 29
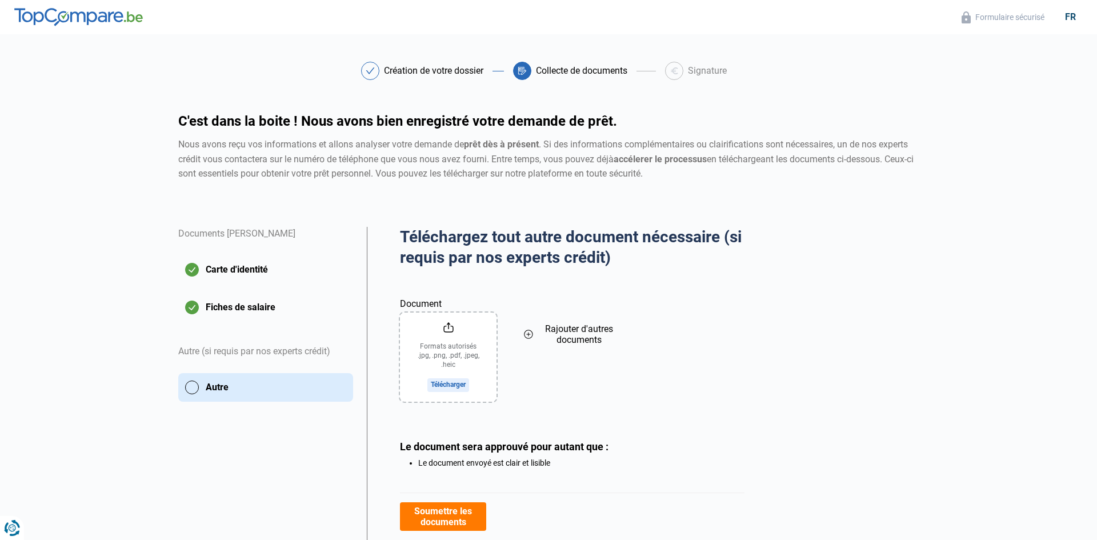
scroll to position [52, 0]
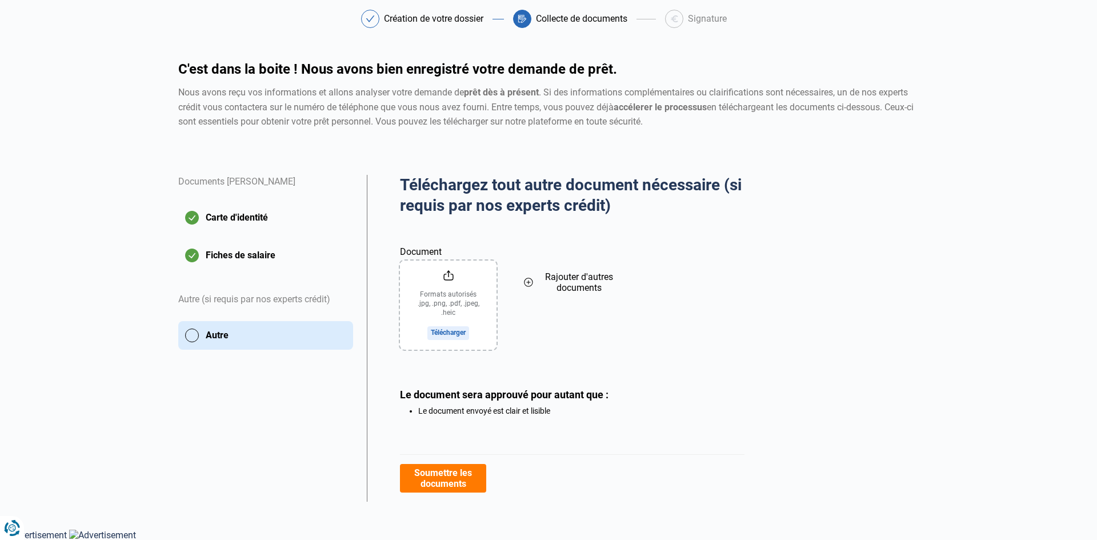
click at [457, 483] on button "Soumettre les documents" at bounding box center [443, 478] width 86 height 29
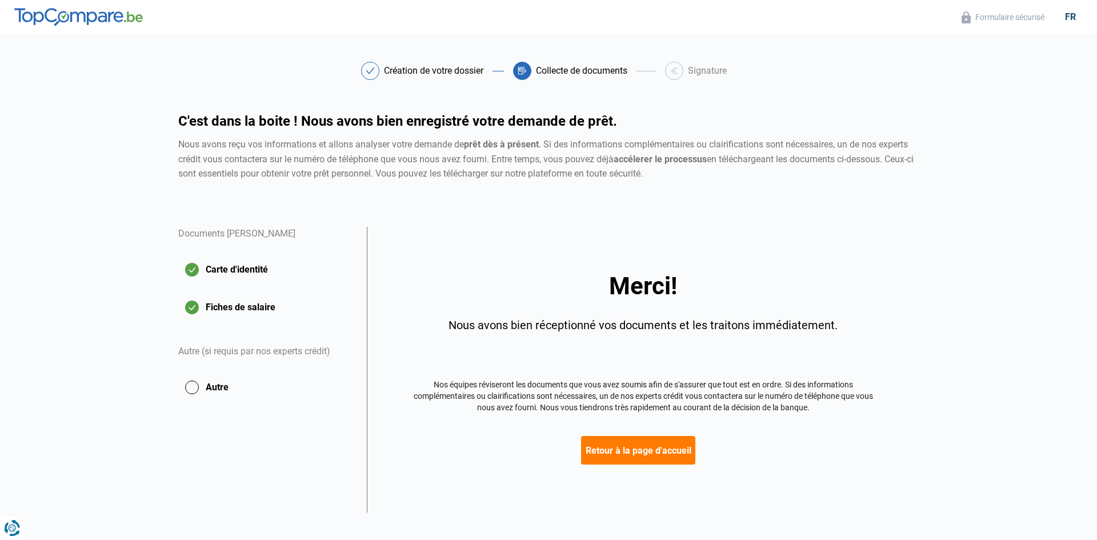
click at [669, 454] on button "Retour à la page d'accueil" at bounding box center [638, 450] width 114 height 29
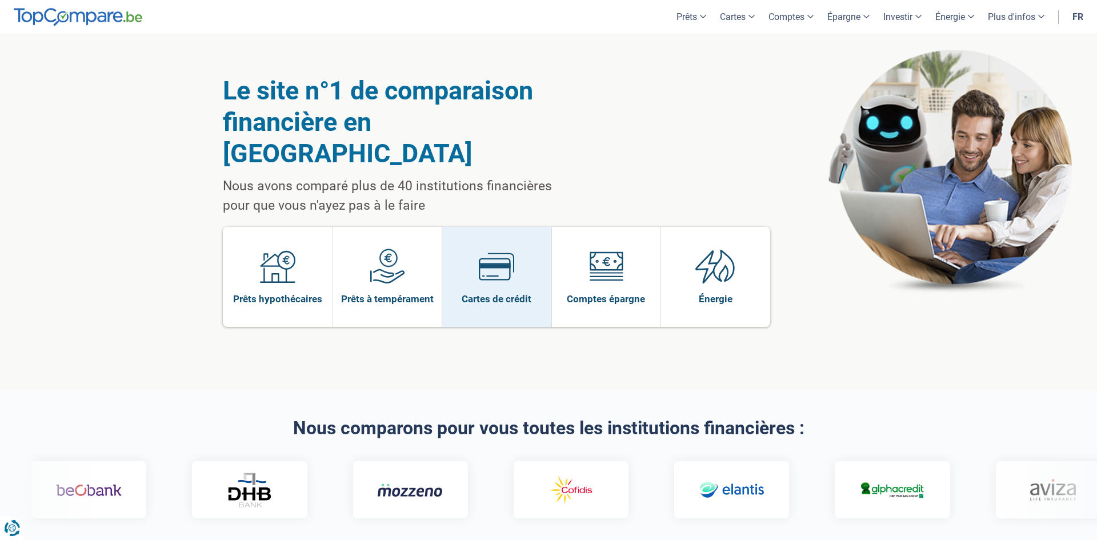
click at [480, 292] on span "Cartes de crédit" at bounding box center [496, 298] width 70 height 13
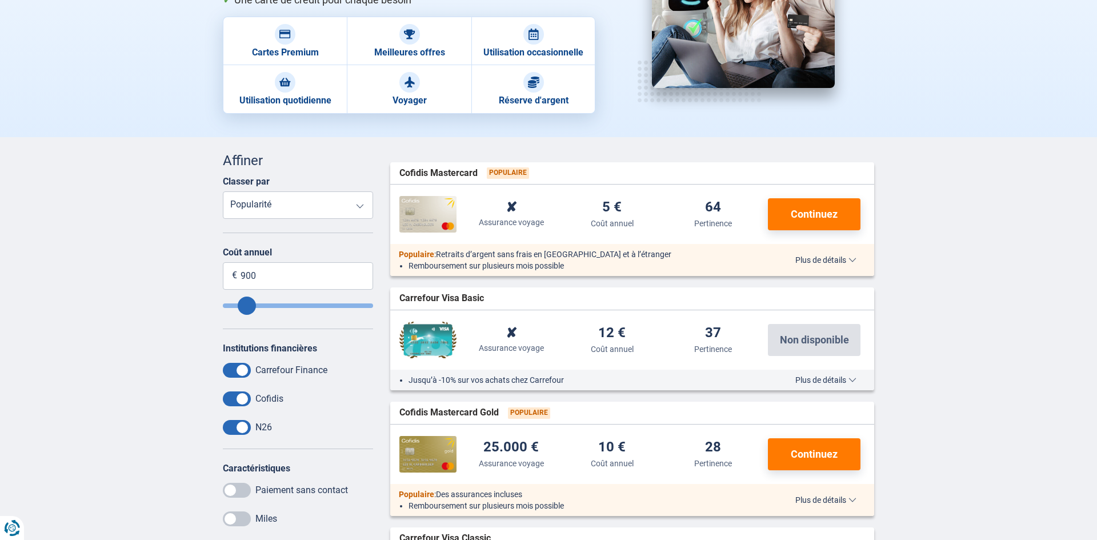
scroll to position [174, 0]
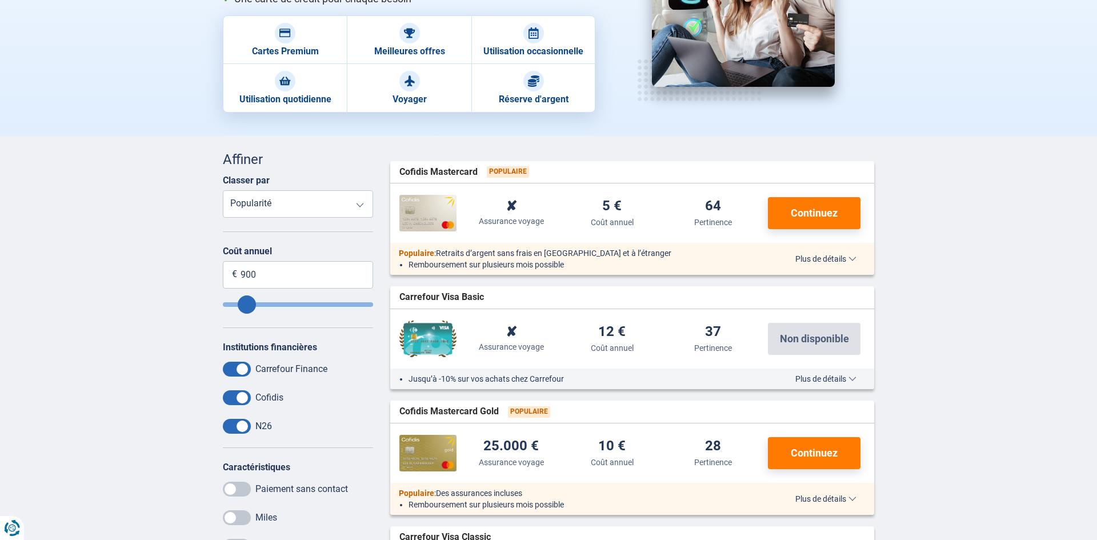
click at [835, 259] on span "Plus de détails" at bounding box center [825, 259] width 61 height 8
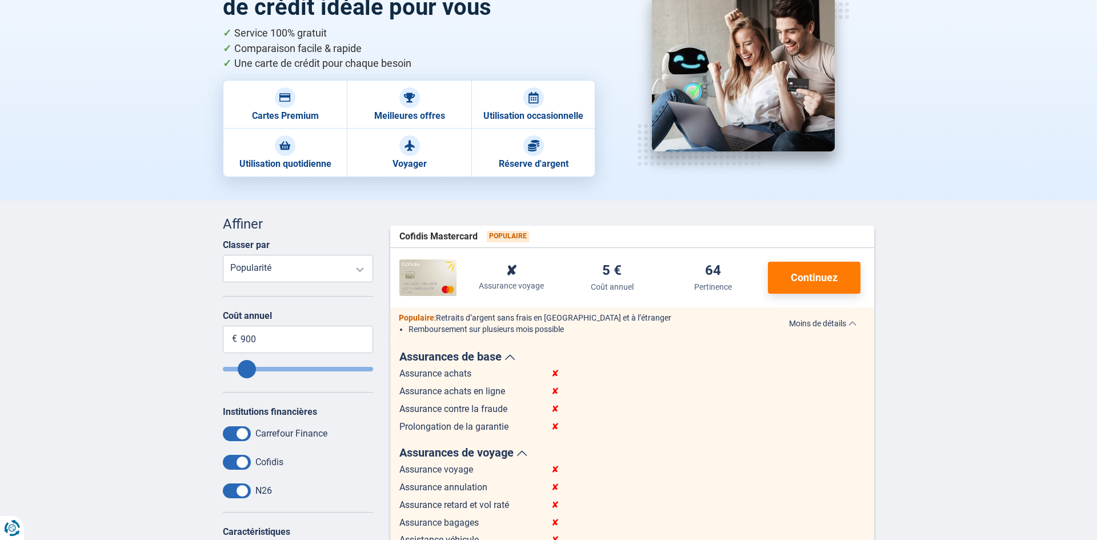
scroll to position [101, 0]
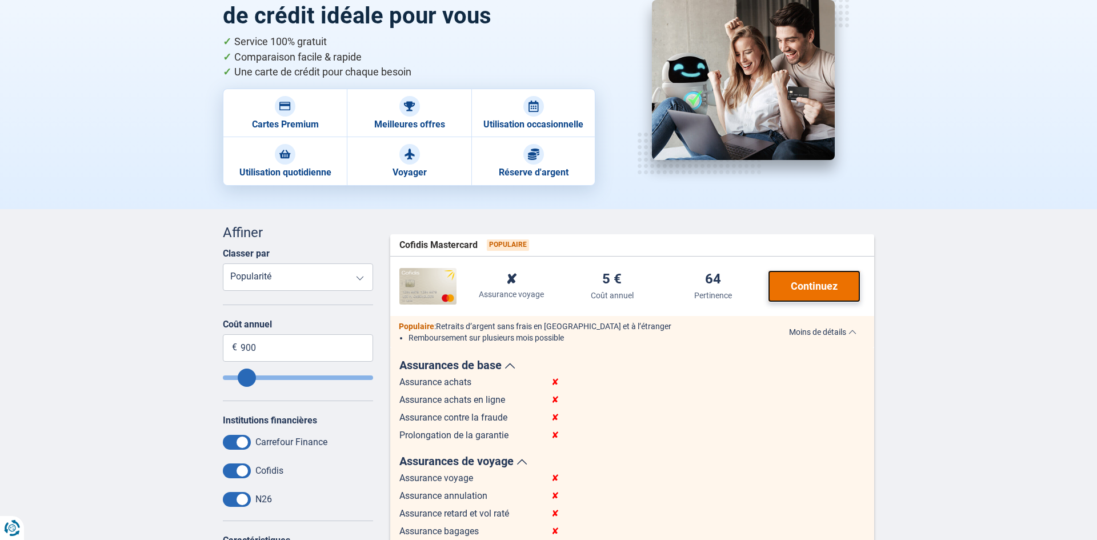
click at [816, 284] on span "Continuez" at bounding box center [813, 286] width 47 height 10
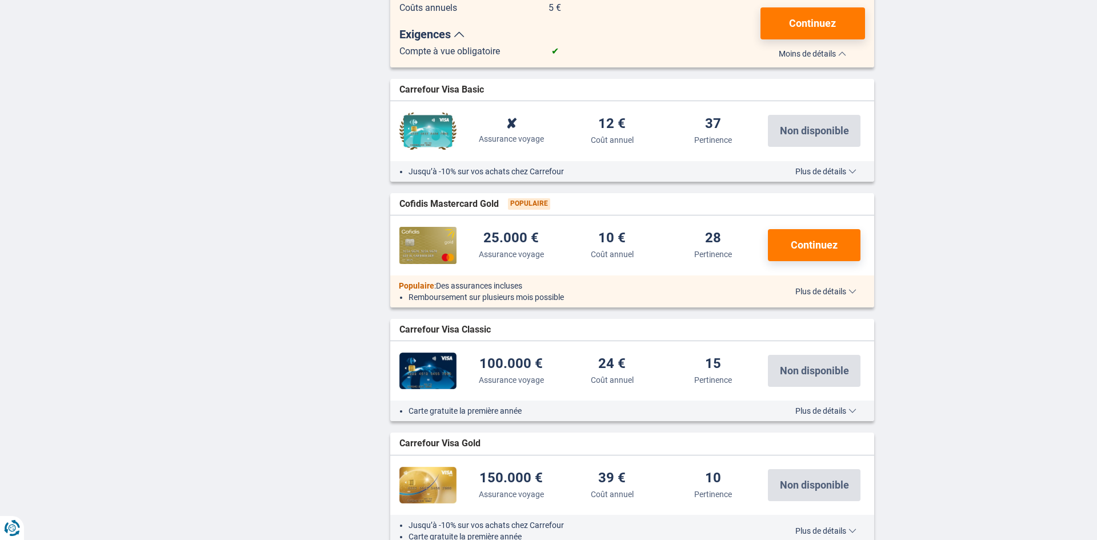
scroll to position [1024, 0]
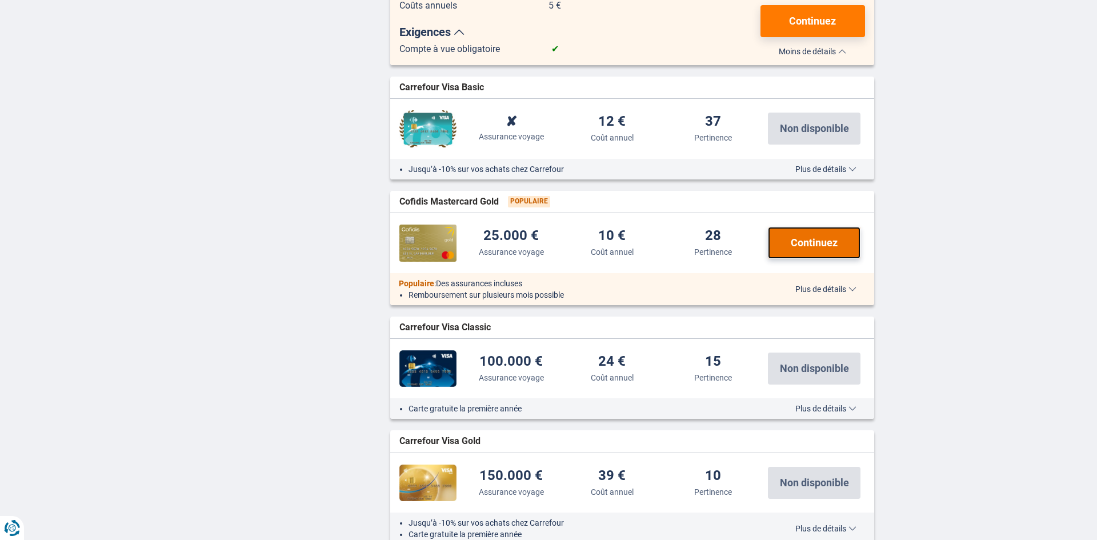
click at [797, 238] on span "Continuez" at bounding box center [813, 243] width 47 height 10
